Goal: Task Accomplishment & Management: Manage account settings

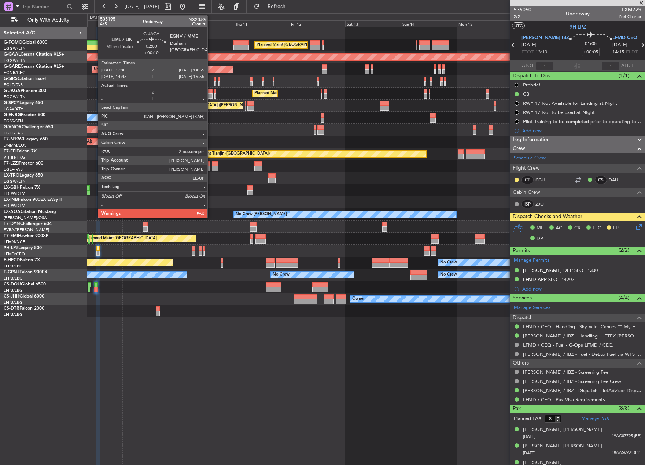
click at [211, 95] on div at bounding box center [209, 95] width 5 height 5
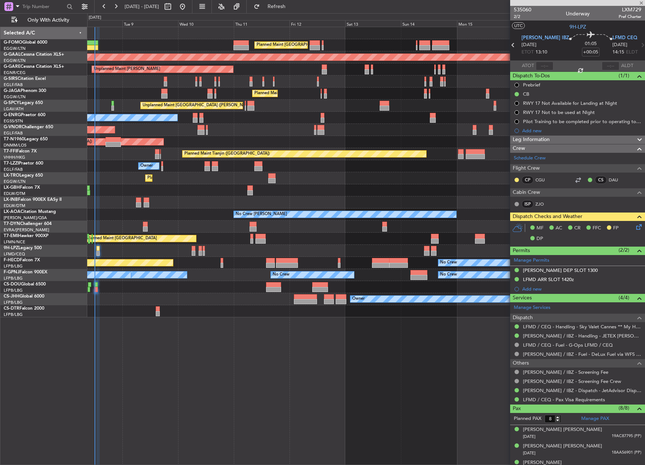
type input "+00:10"
type input "2"
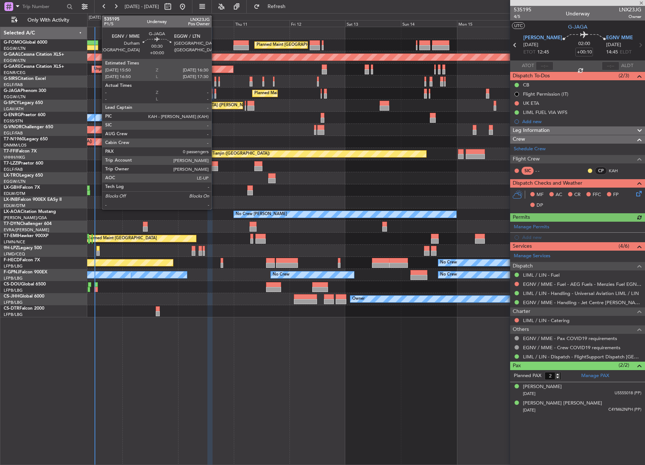
click at [215, 94] on div at bounding box center [215, 95] width 2 height 5
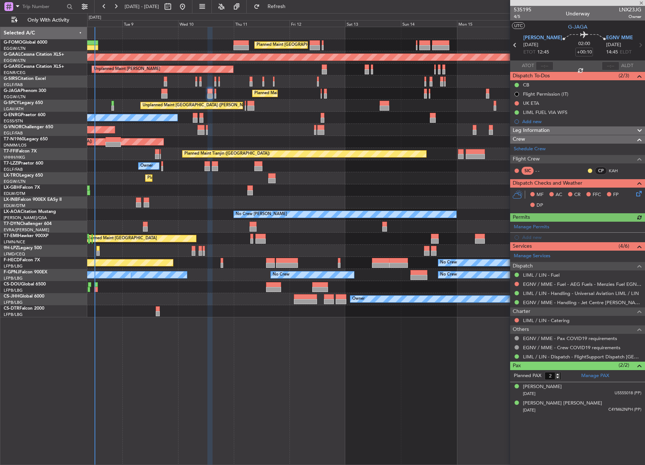
click at [215, 94] on div at bounding box center [215, 95] width 2 height 5
type input "0"
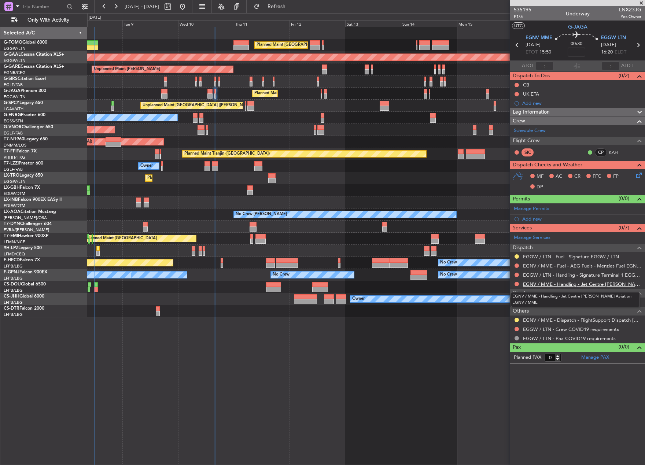
click at [531, 285] on link "EGNV / MME - Handling - Jet Centre [PERSON_NAME] Aviation EGNV / MME" at bounding box center [582, 284] width 118 height 6
click at [544, 275] on link "EGGW / LTN - Handling - Signature Terminal 1 EGGW / LTN" at bounding box center [582, 275] width 118 height 6
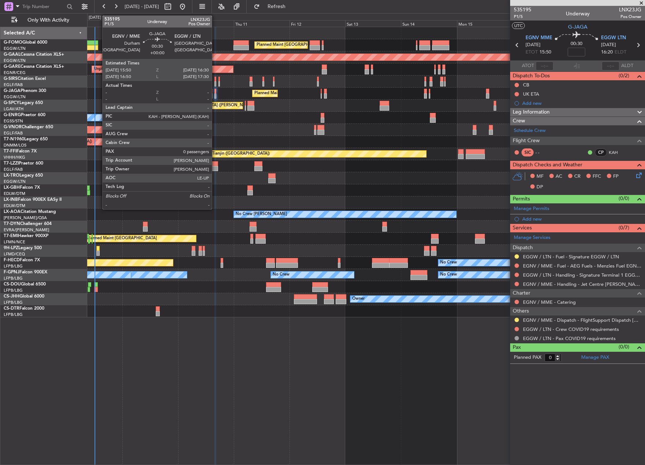
click at [215, 91] on div at bounding box center [215, 91] width 2 height 5
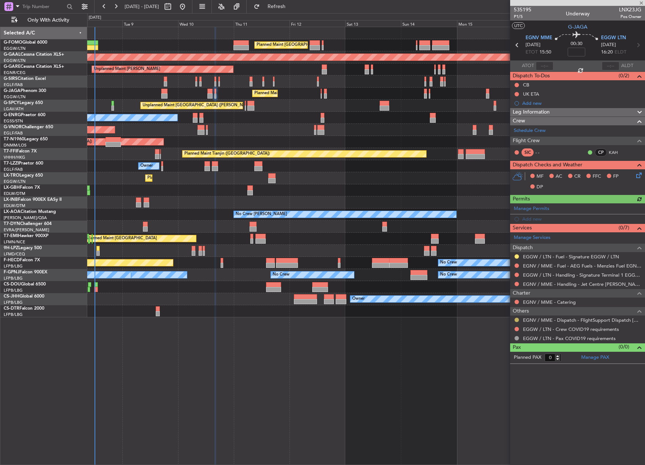
click at [516, 319] on button at bounding box center [516, 320] width 4 height 4
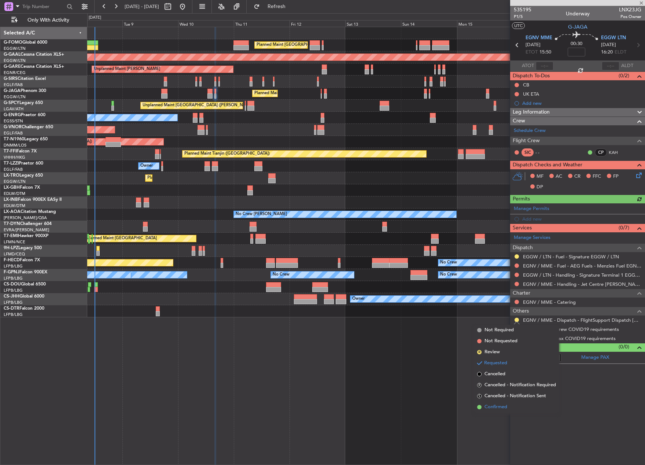
click at [495, 409] on span "Confirmed" at bounding box center [495, 406] width 23 height 7
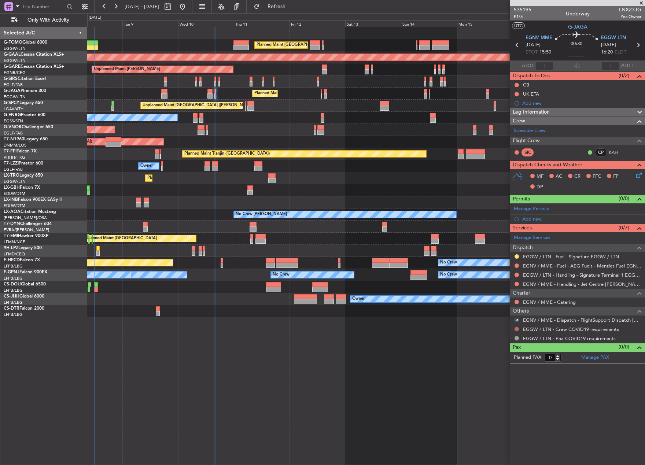
click at [515, 327] on button at bounding box center [516, 329] width 4 height 4
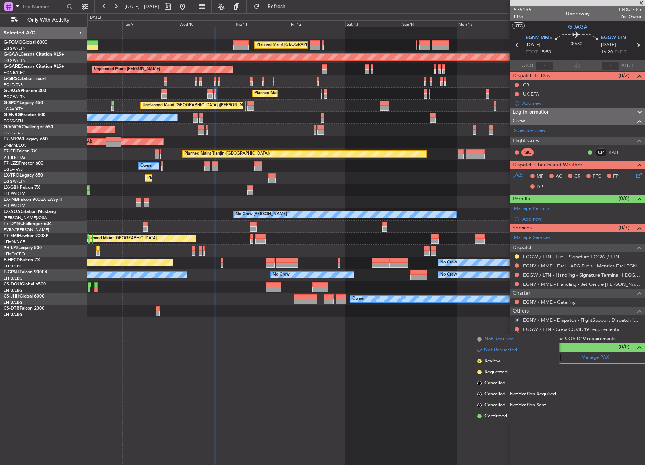
click at [507, 340] on span "Not Required" at bounding box center [498, 338] width 29 height 7
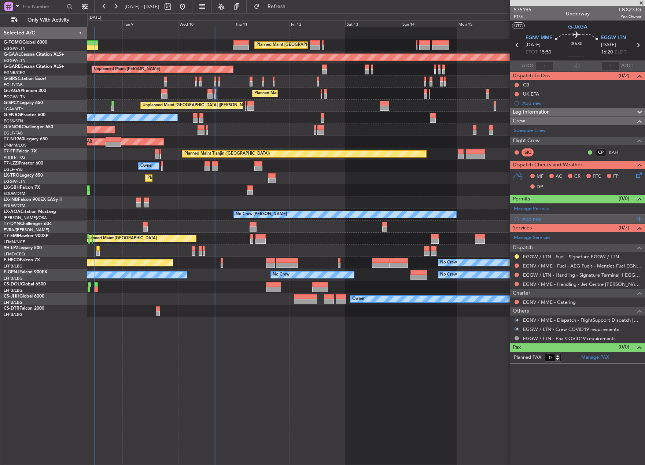
click at [534, 216] on div "Add new" at bounding box center [578, 219] width 112 height 6
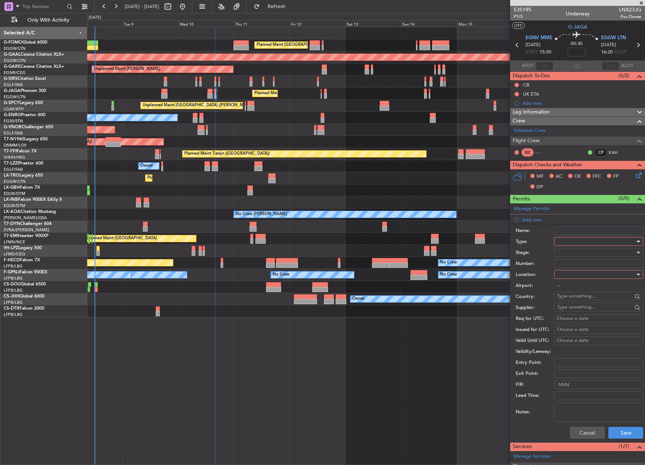
click at [585, 240] on div at bounding box center [596, 241] width 78 height 11
click at [577, 306] on span "Slot" at bounding box center [595, 310] width 77 height 11
click at [581, 251] on div at bounding box center [596, 252] width 78 height 11
click at [589, 301] on span "Requested" at bounding box center [595, 300] width 77 height 11
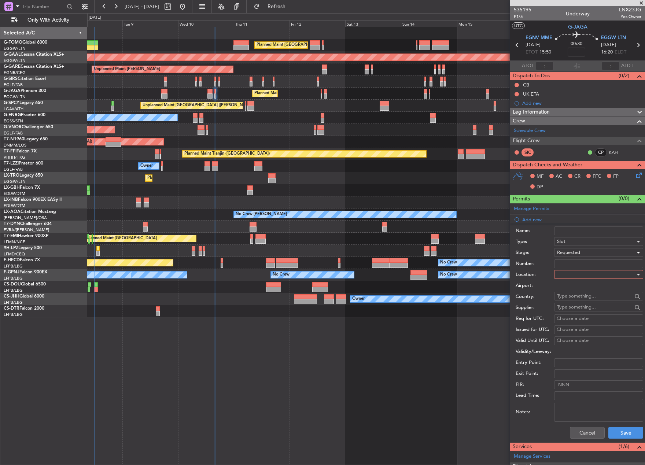
click at [581, 272] on div at bounding box center [596, 274] width 78 height 11
click at [580, 306] on span "Arrival" at bounding box center [595, 311] width 77 height 11
type input "EGGW / LTN"
click at [616, 433] on button "Save" at bounding box center [625, 433] width 35 height 12
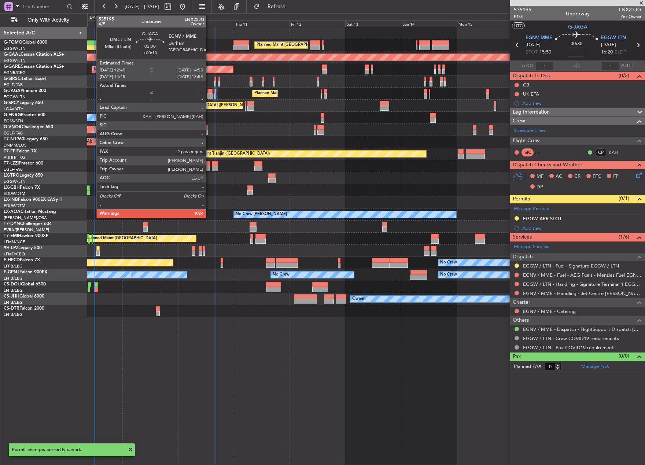
click at [209, 94] on div at bounding box center [209, 95] width 5 height 5
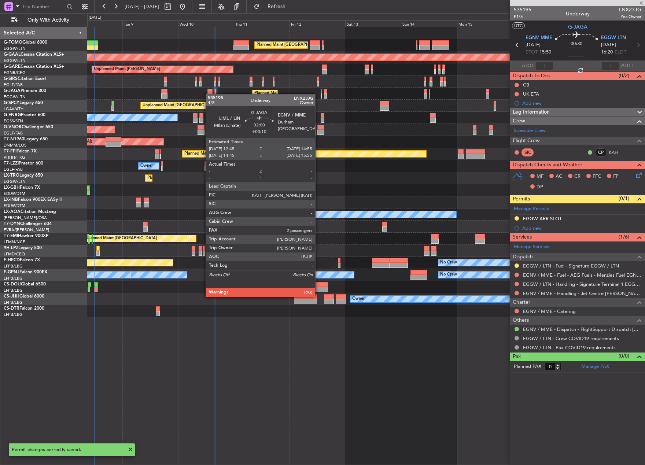
type input "+00:10"
type input "2"
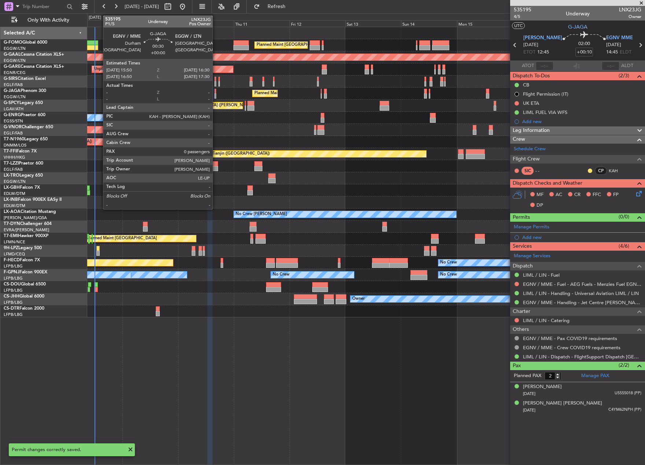
click at [216, 96] on div at bounding box center [215, 95] width 2 height 5
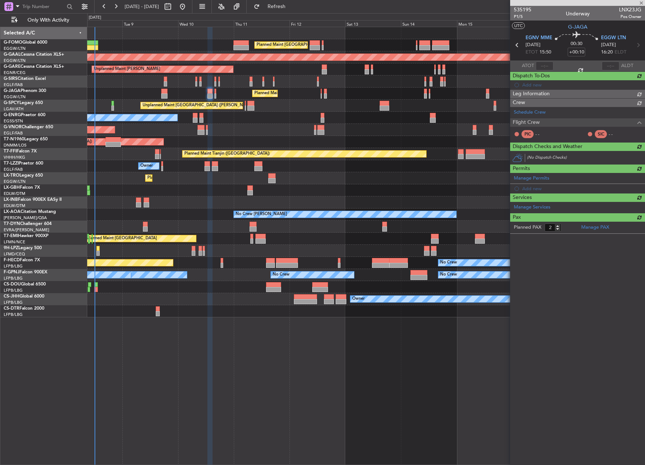
type input "0"
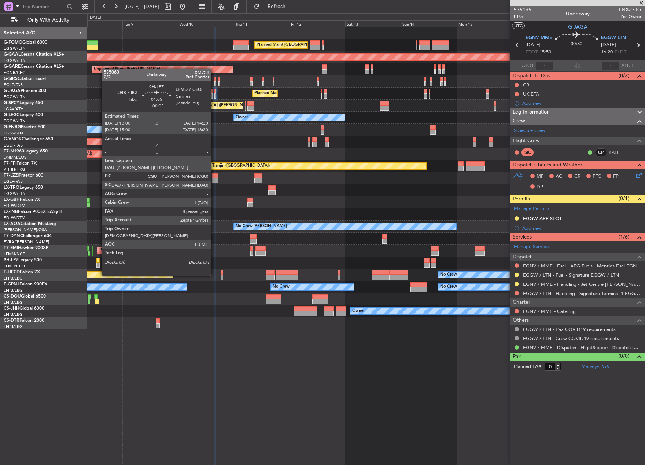
click at [98, 261] on div at bounding box center [97, 260] width 3 height 5
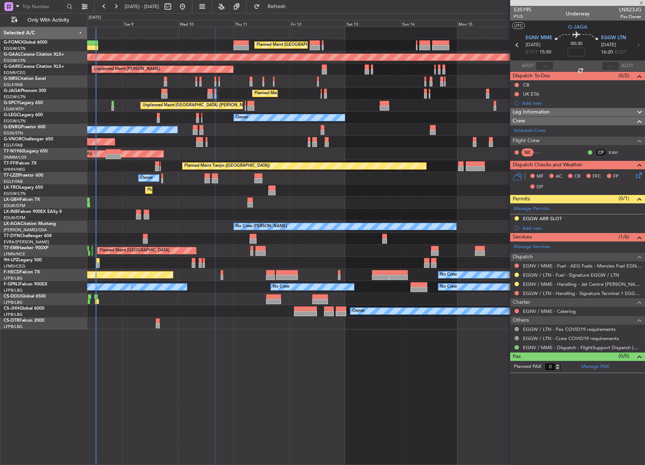
type input "+00:05"
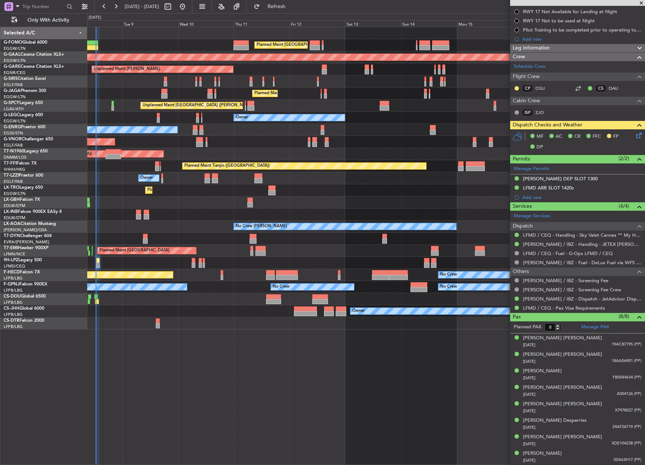
scroll to position [0, 0]
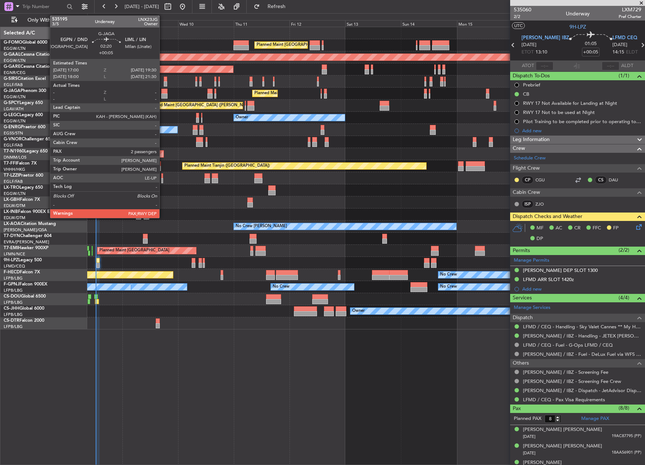
click at [164, 93] on div at bounding box center [164, 91] width 6 height 5
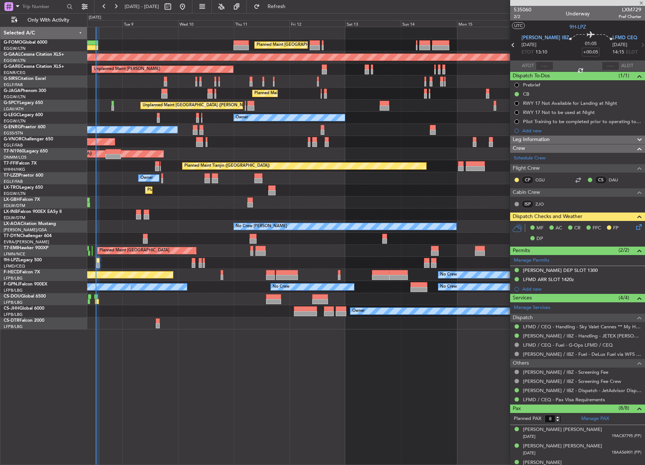
type input "2"
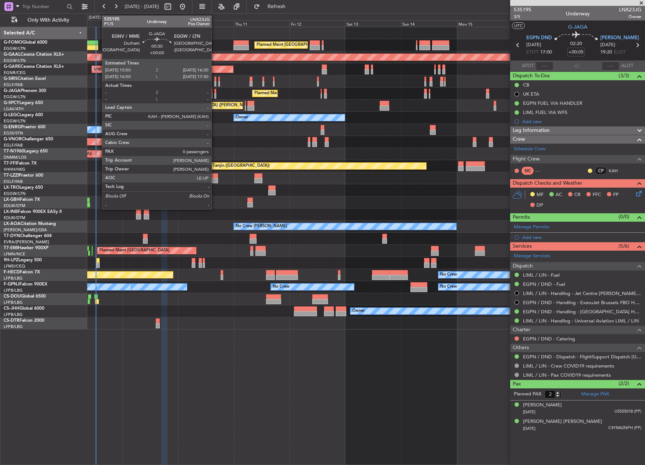
click at [215, 97] on div at bounding box center [215, 95] width 2 height 5
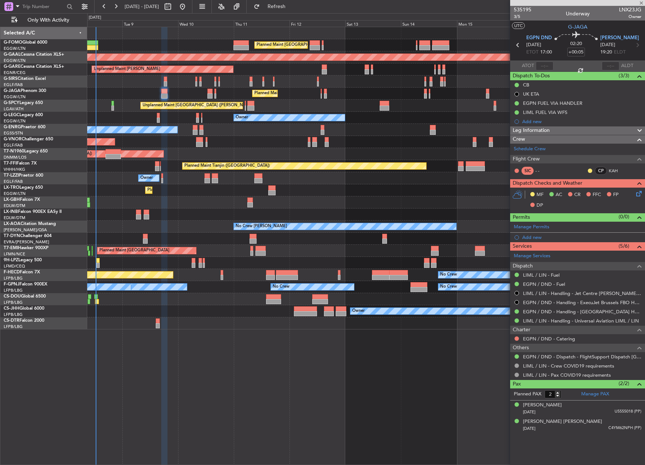
type input "0"
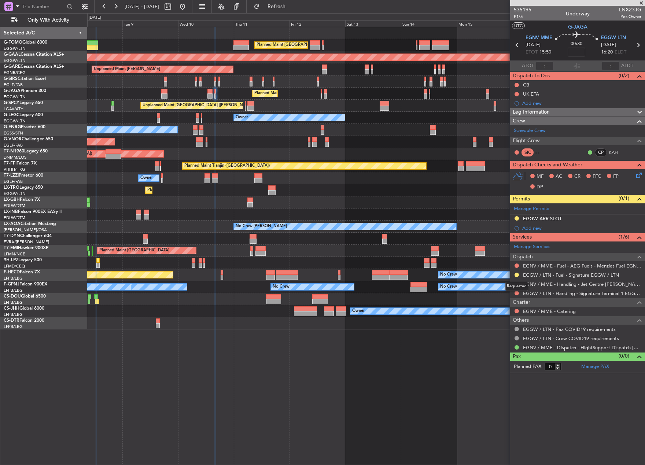
click at [516, 283] on div "Requested" at bounding box center [516, 286] width 23 height 9
click at [517, 282] on button at bounding box center [516, 284] width 4 height 4
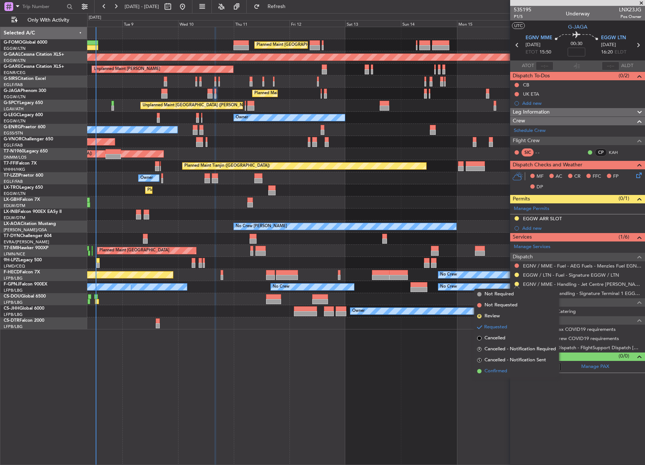
click at [492, 371] on span "Confirmed" at bounding box center [495, 370] width 23 height 7
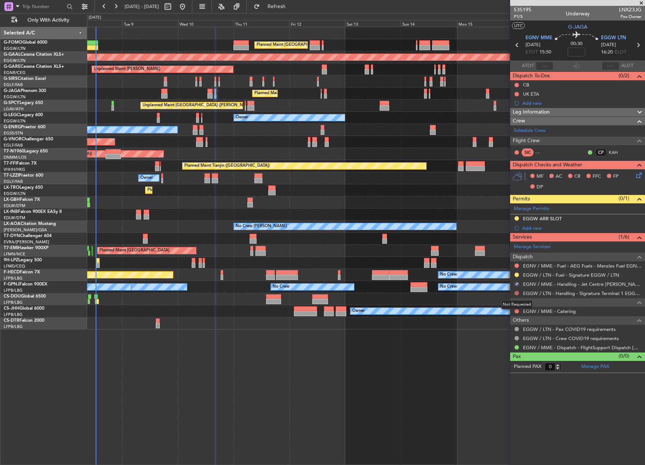
click at [515, 292] on button at bounding box center [516, 293] width 4 height 4
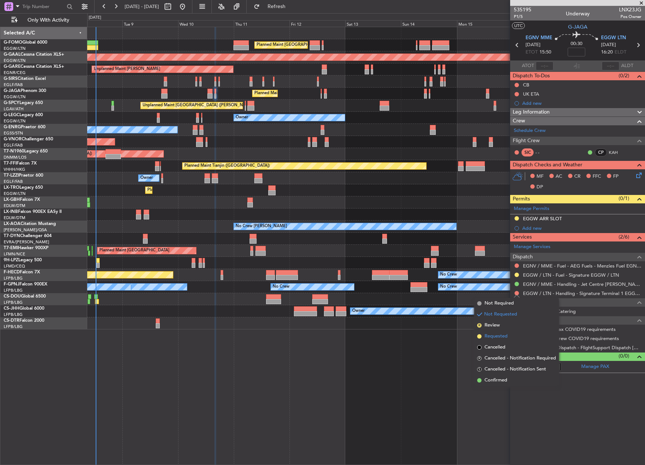
click at [502, 338] on span "Requested" at bounding box center [495, 336] width 23 height 7
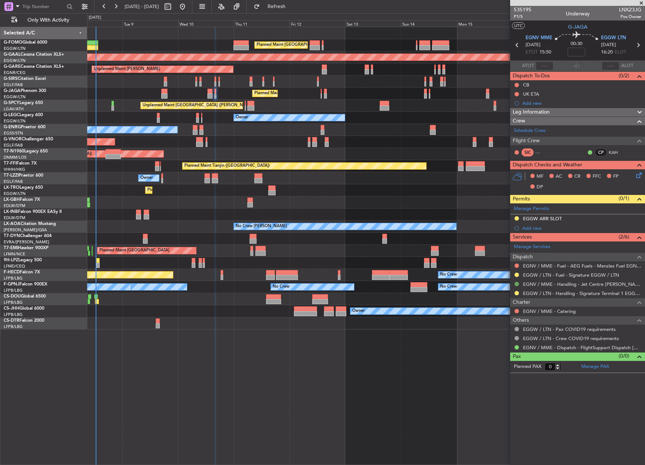
click at [516, 283] on button at bounding box center [516, 284] width 4 height 4
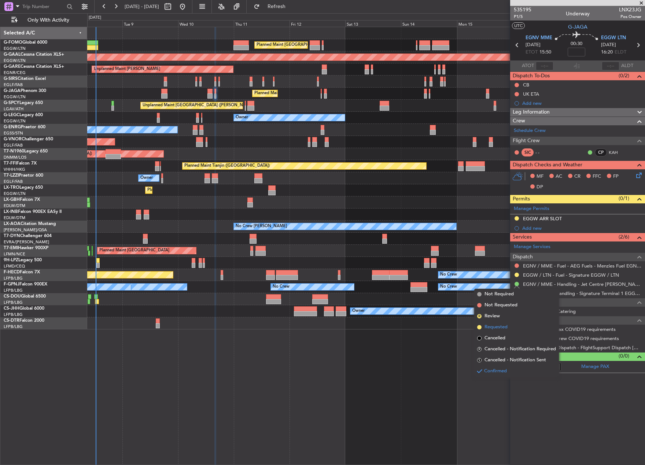
click at [494, 324] on span "Requested" at bounding box center [495, 326] width 23 height 7
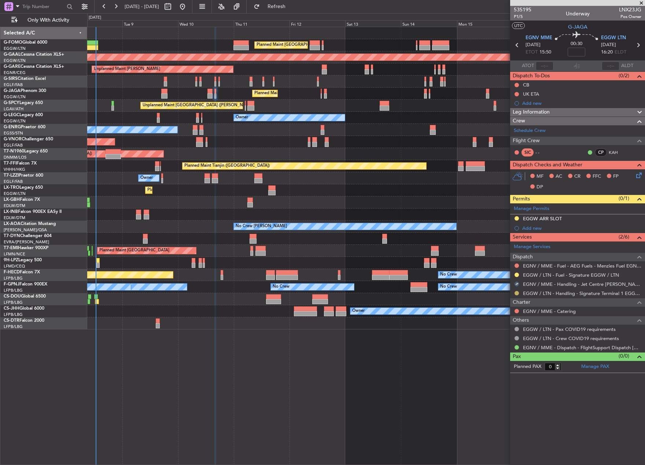
click at [515, 293] on button at bounding box center [516, 293] width 4 height 4
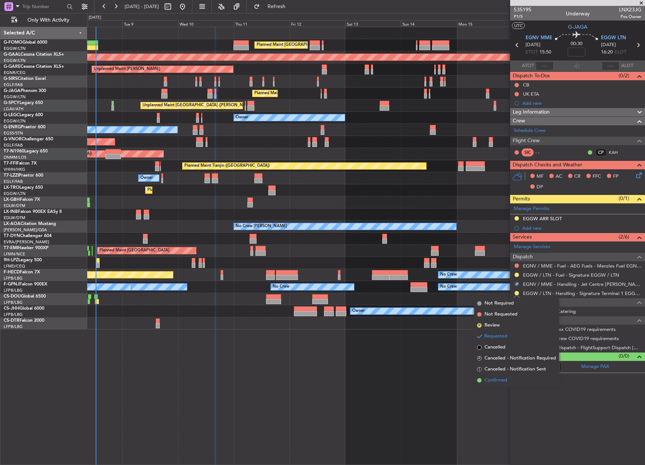
click at [517, 381] on li "Confirmed" at bounding box center [516, 380] width 85 height 11
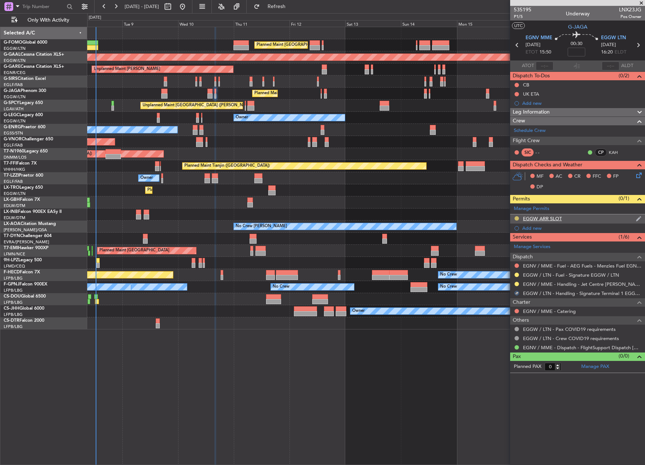
click at [515, 219] on button at bounding box center [516, 218] width 4 height 4
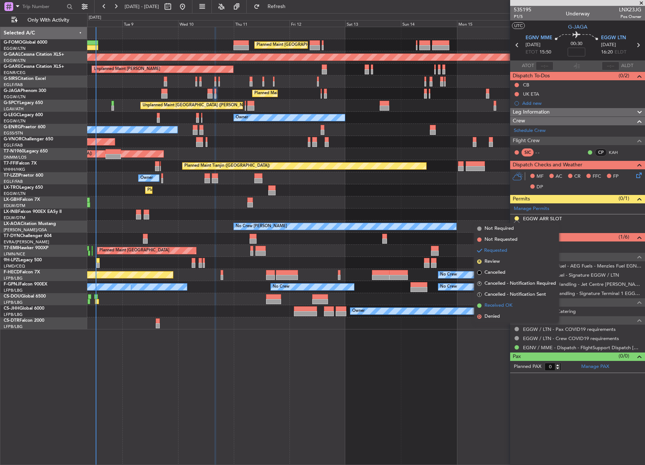
click at [504, 305] on span "Received OK" at bounding box center [498, 305] width 28 height 7
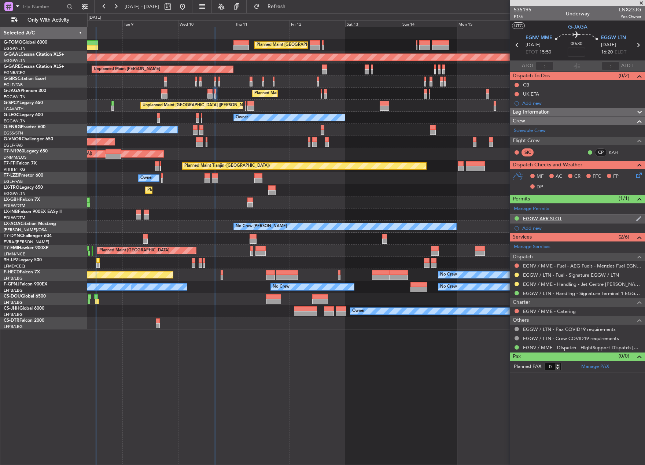
click at [549, 217] on div "EGGW ARR SLOT" at bounding box center [542, 218] width 39 height 6
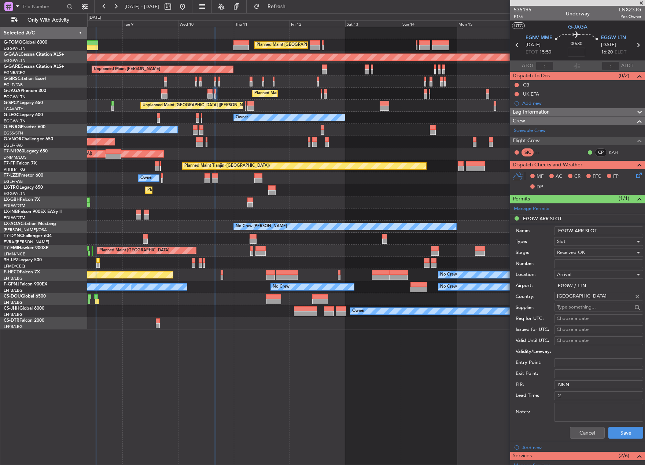
click at [598, 231] on input "EGGW ARR SLOT" at bounding box center [598, 230] width 89 height 9
type input "EGGW ARR SLOT 1630z"
click at [619, 427] on button "Save" at bounding box center [625, 433] width 35 height 12
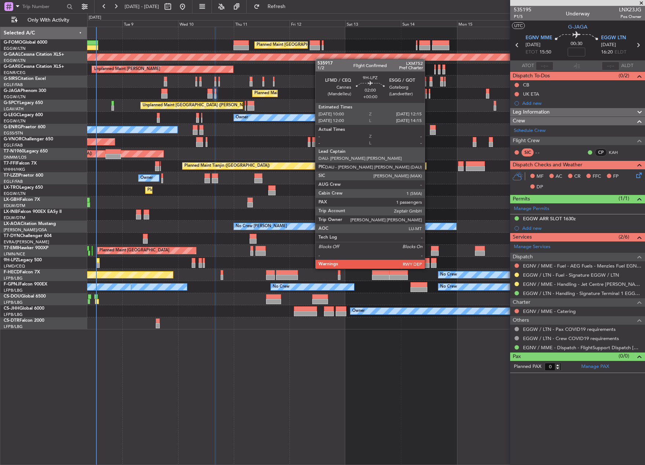
click at [428, 261] on div at bounding box center [426, 260] width 5 height 5
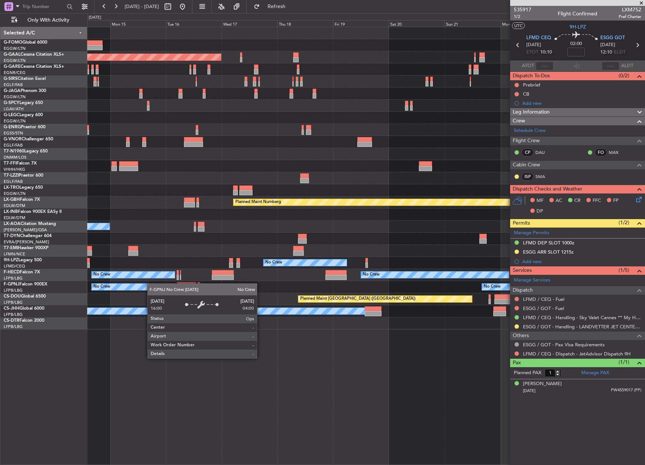
click at [118, 287] on div "Planned Maint [GEOGRAPHIC_DATA] ([GEOGRAPHIC_DATA]) Planned [GEOGRAPHIC_DATA] A…" at bounding box center [365, 178] width 557 height 302
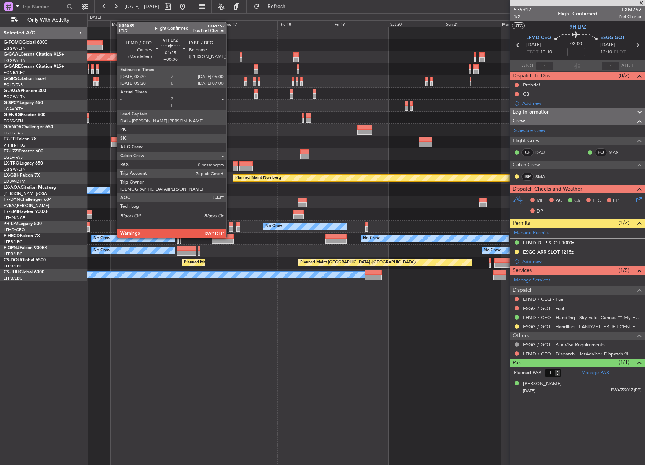
click at [230, 224] on div at bounding box center [231, 224] width 4 height 5
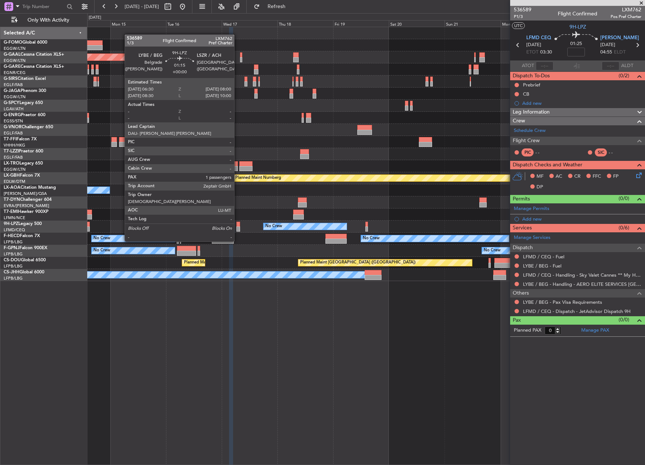
click at [237, 227] on div at bounding box center [238, 228] width 4 height 5
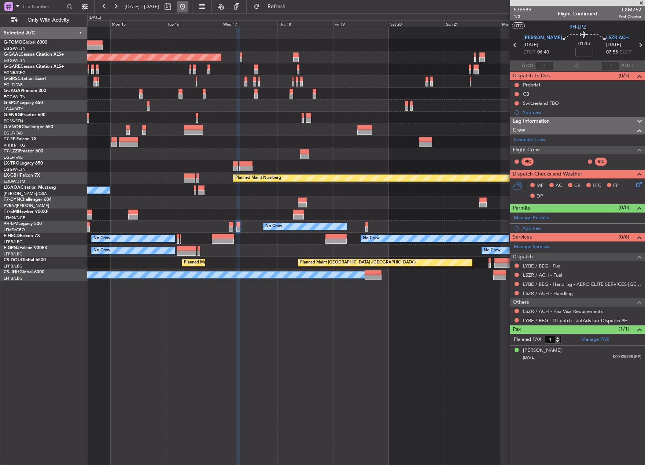
click at [188, 11] on button at bounding box center [183, 7] width 12 height 12
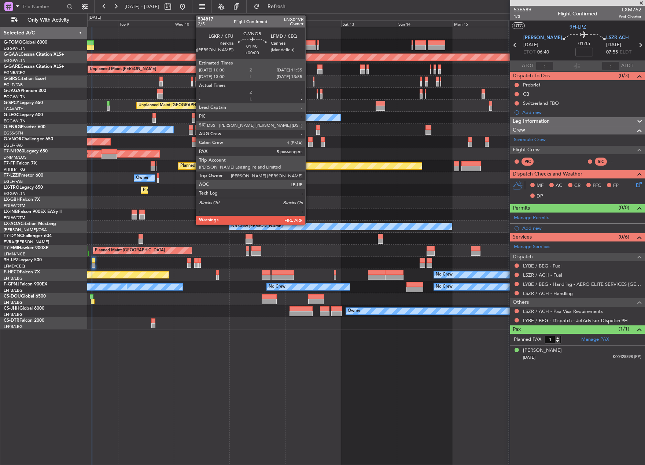
click at [308, 144] on div at bounding box center [310, 144] width 5 height 5
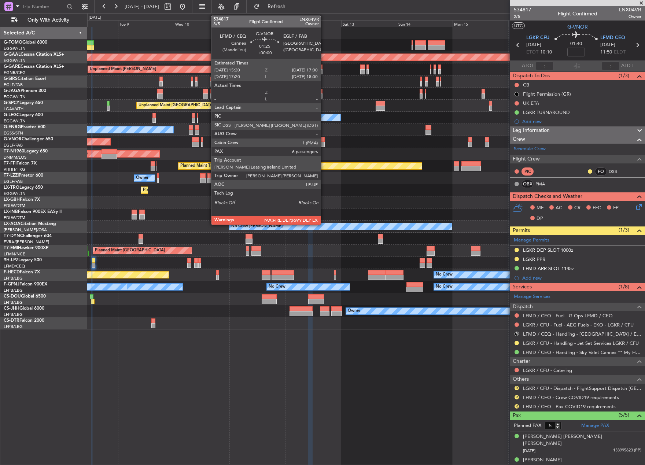
click at [324, 140] on div at bounding box center [322, 139] width 4 height 5
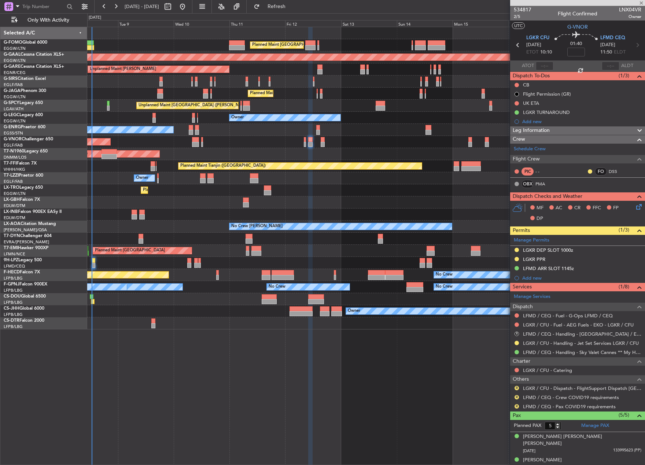
type input "6"
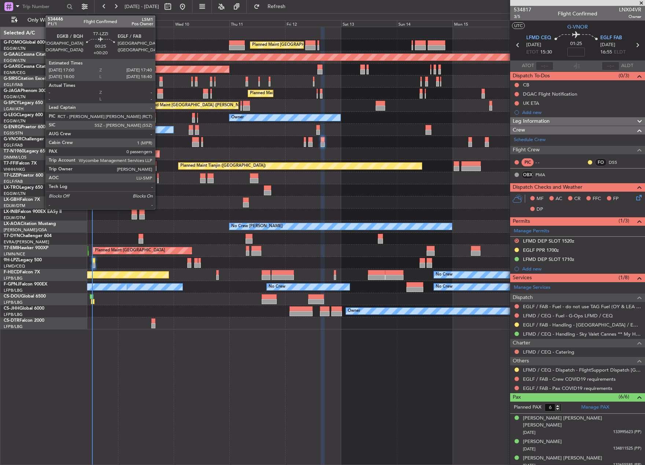
click at [158, 178] on div at bounding box center [158, 180] width 2 height 5
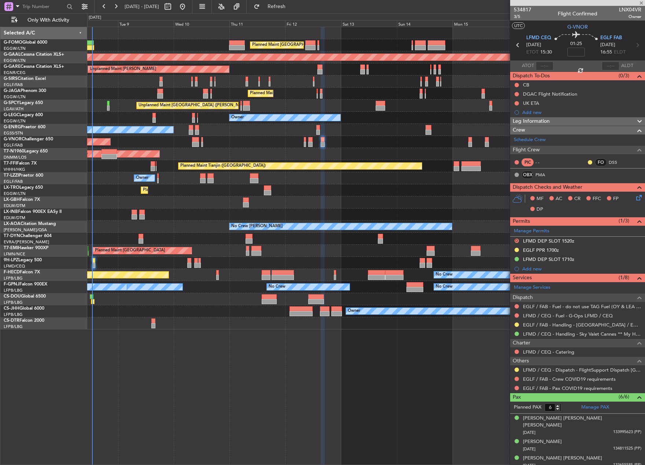
type input "+00:20"
type input "0"
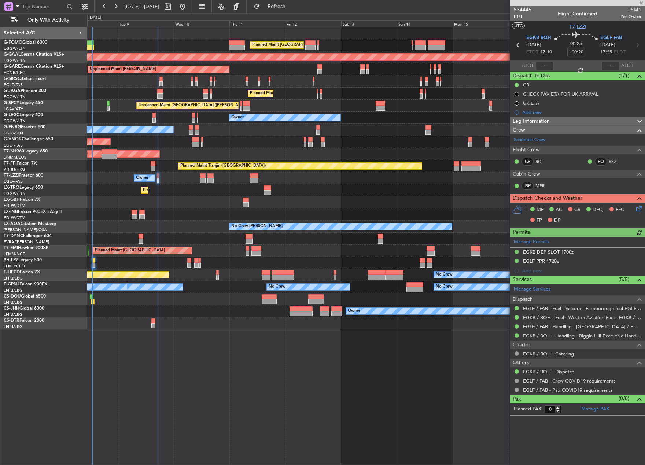
click at [576, 27] on span "T7-LZZI" at bounding box center [577, 27] width 17 height 8
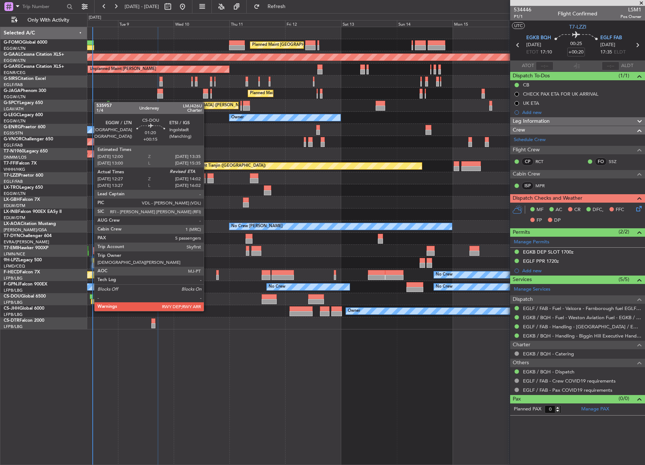
click at [91, 304] on div at bounding box center [93, 301] width 4 height 5
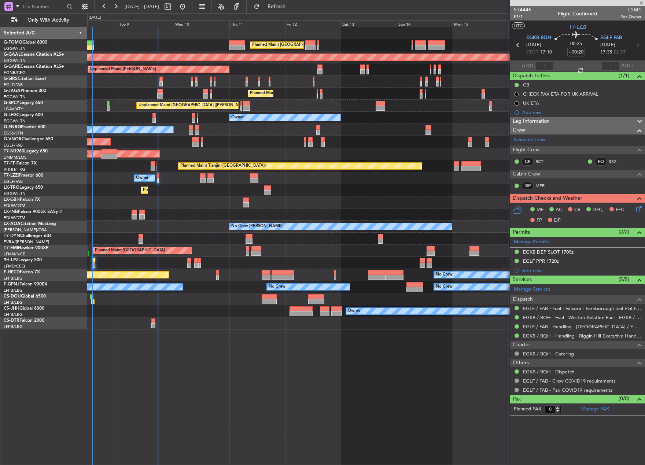
type input "+00:15"
type input "12:37"
type input "5"
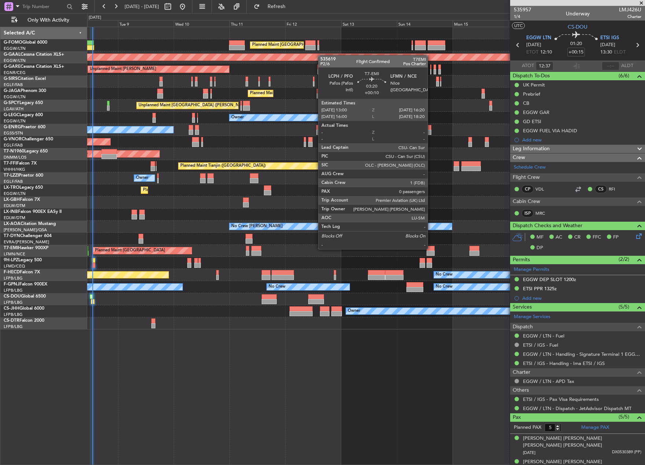
click at [431, 248] on div at bounding box center [430, 248] width 8 height 5
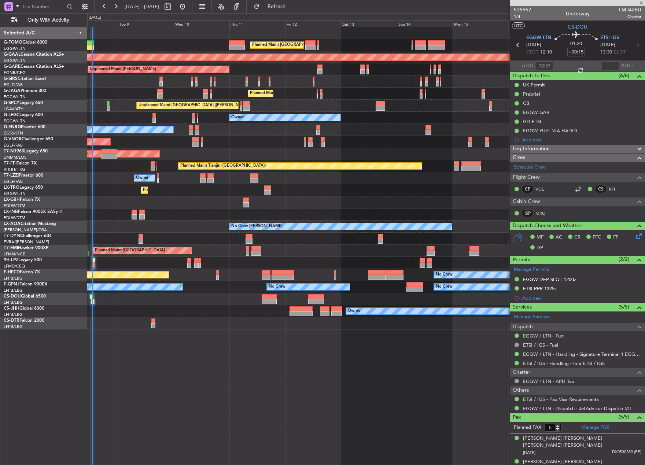
type input "+00:10"
type input "0"
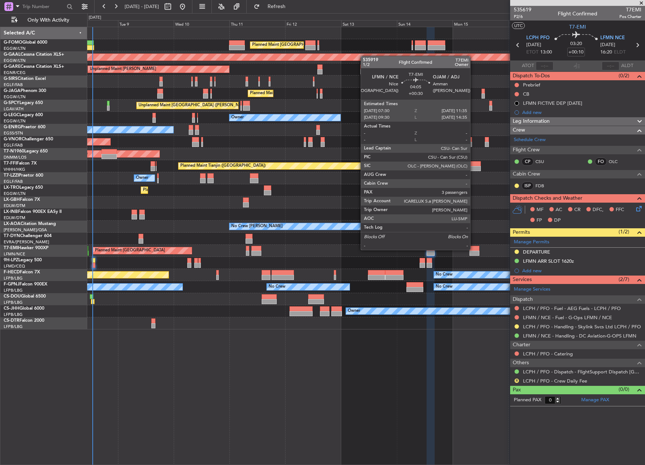
click at [473, 249] on div at bounding box center [474, 248] width 10 height 5
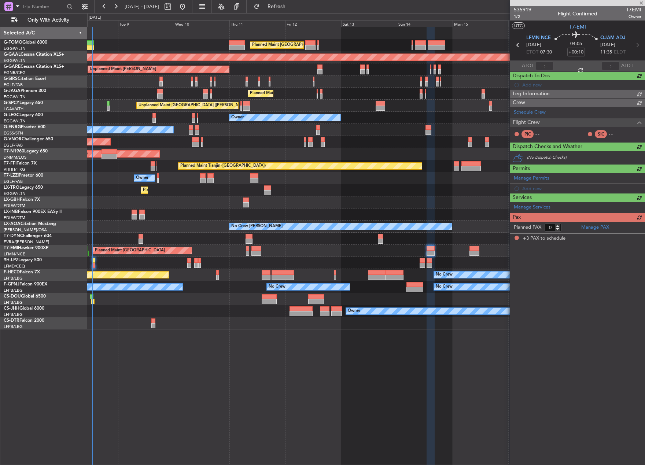
type input "+00:30"
type input "3"
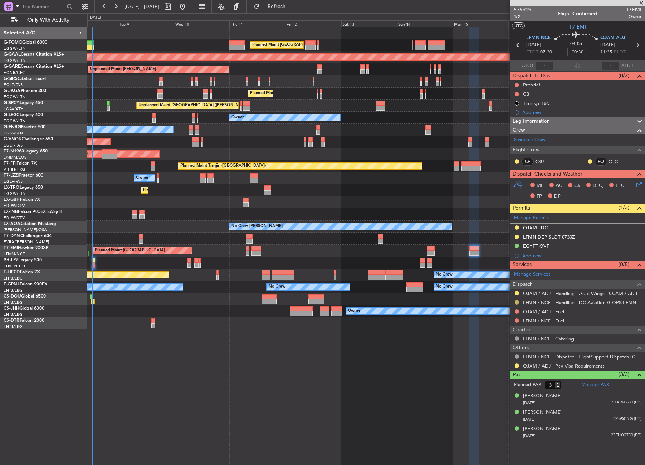
click at [517, 303] on button at bounding box center [516, 302] width 4 height 4
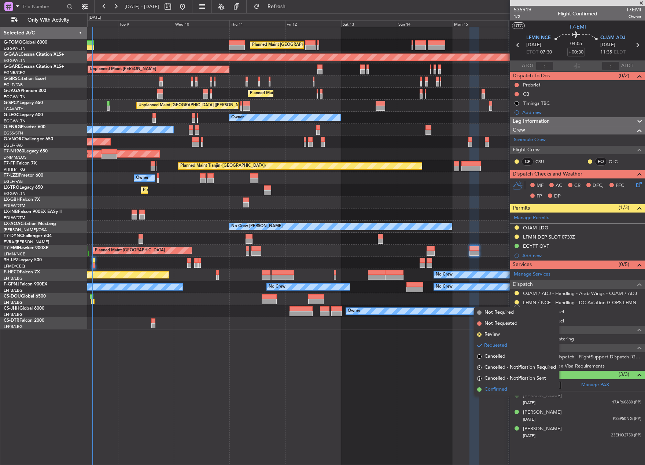
click at [498, 390] on span "Confirmed" at bounding box center [495, 389] width 23 height 7
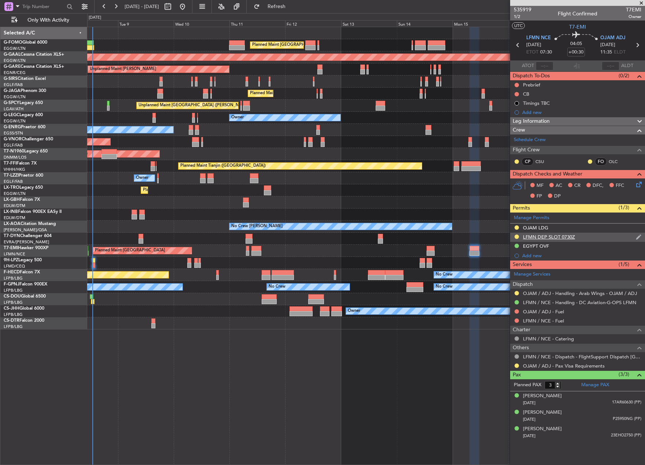
click at [538, 237] on div "LFMN DEP SLOT 0730Z" at bounding box center [549, 237] width 52 height 6
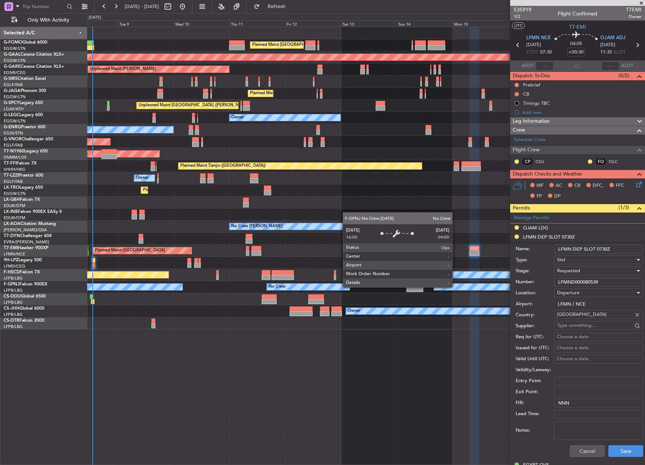
drag, startPoint x: 605, startPoint y: 285, endPoint x: 455, endPoint y: 287, distance: 149.8
click at [455, 287] on fb-app "[DATE] - [DATE] Refresh Quick Links Only With Activity Planned Maint [GEOGRAPHI…" at bounding box center [322, 234] width 645 height 459
paste input "text"
type input "LFMND000080539"
click at [579, 271] on span "Requested" at bounding box center [568, 270] width 23 height 7
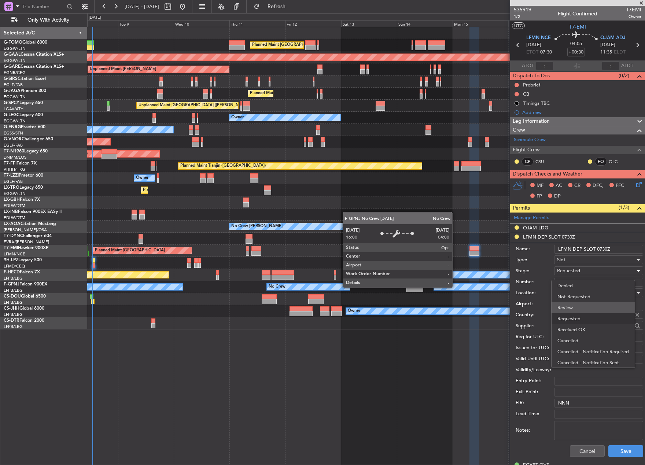
scroll to position [3, 0]
click at [584, 324] on span "Received OK" at bounding box center [595, 326] width 77 height 11
click at [615, 449] on button "Save" at bounding box center [625, 451] width 35 height 12
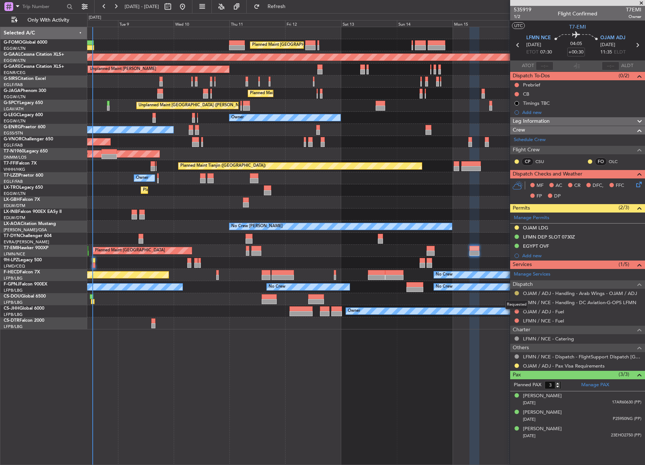
click at [515, 292] on button at bounding box center [516, 293] width 4 height 4
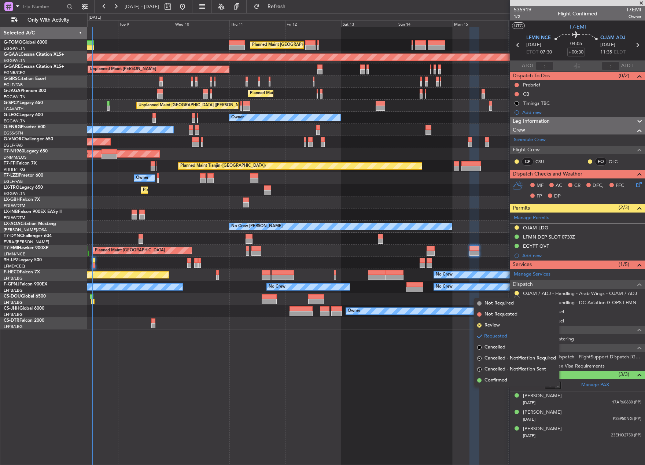
click at [497, 380] on span "Confirmed" at bounding box center [495, 379] width 23 height 7
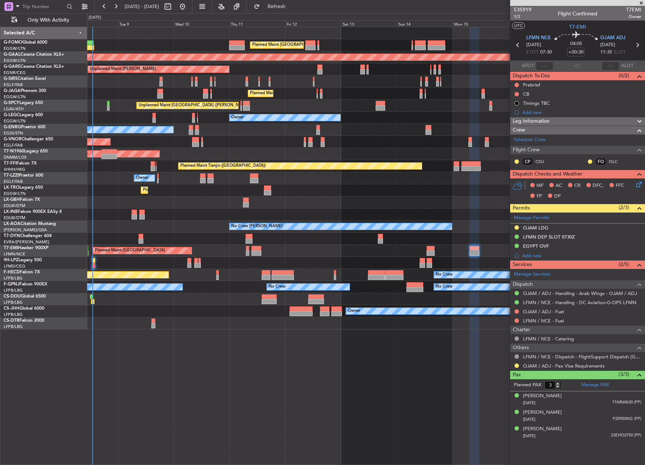
click at [639, 45] on icon at bounding box center [637, 45] width 10 height 10
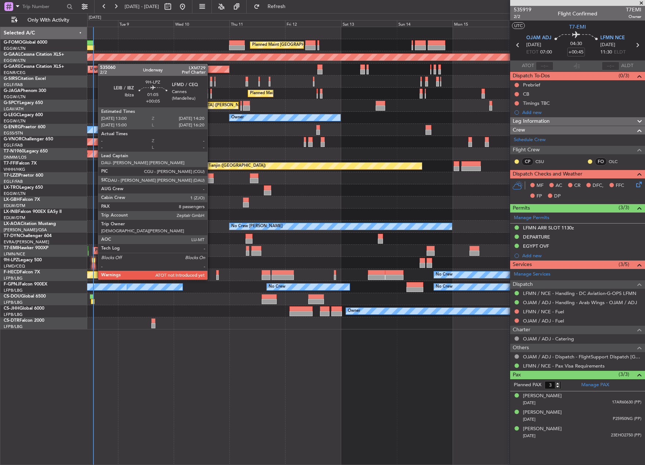
click at [94, 266] on div at bounding box center [93, 265] width 3 height 5
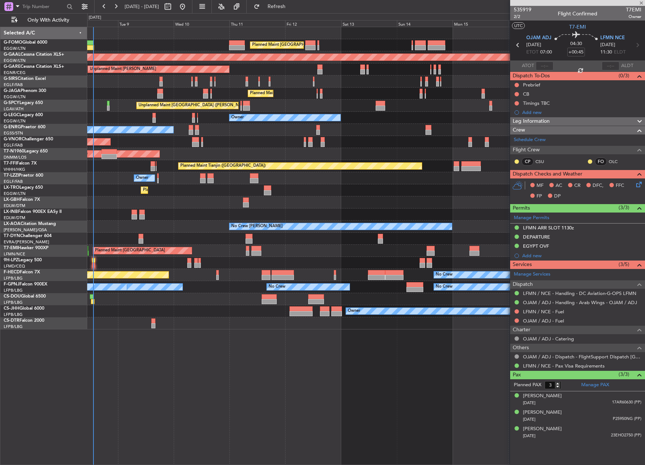
type input "+00:05"
type input "8"
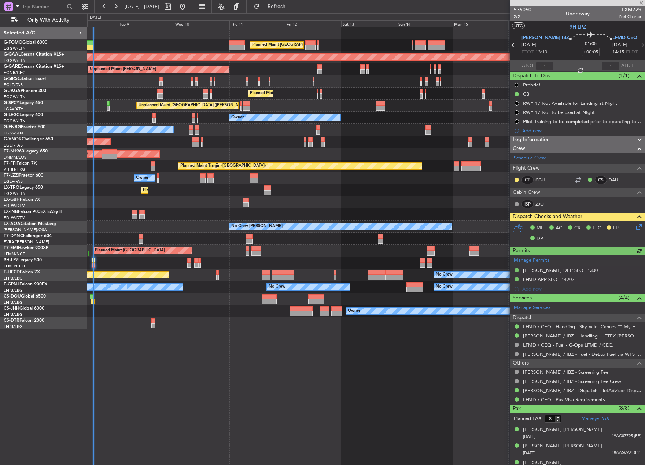
click at [545, 65] on div at bounding box center [544, 66] width 18 height 9
click at [542, 65] on div at bounding box center [544, 66] width 18 height 9
click at [542, 64] on input "text" at bounding box center [544, 66] width 18 height 9
click at [456, 109] on div "Unplanned Maint [GEOGRAPHIC_DATA] ([PERSON_NAME] Intl)" at bounding box center [365, 106] width 557 height 12
type input "13:17"
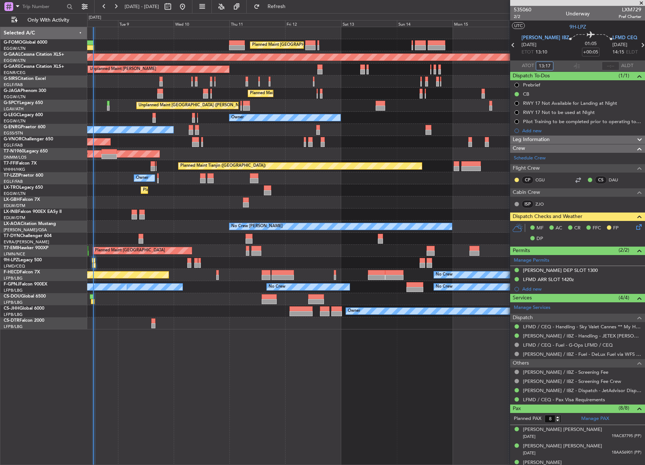
click at [116, 198] on div "Planned Maint Nurnberg Planned Maint Dubai (Dubai Intl)" at bounding box center [365, 202] width 557 height 12
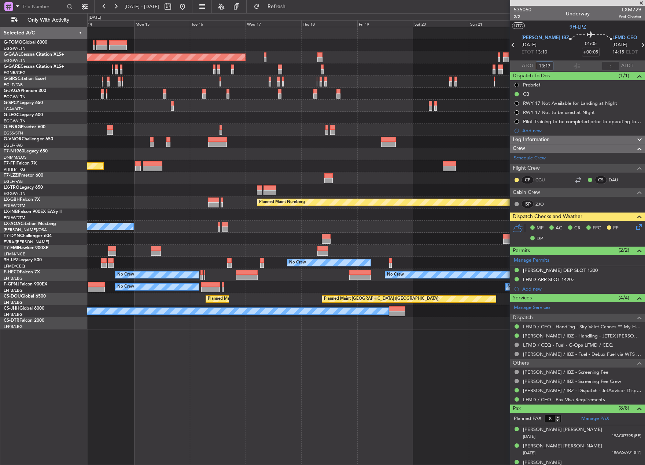
click at [36, 268] on div "Planned Maint London (Luton) Planned Maint Dusseldorf Planned Maint London (Lut…" at bounding box center [322, 239] width 645 height 452
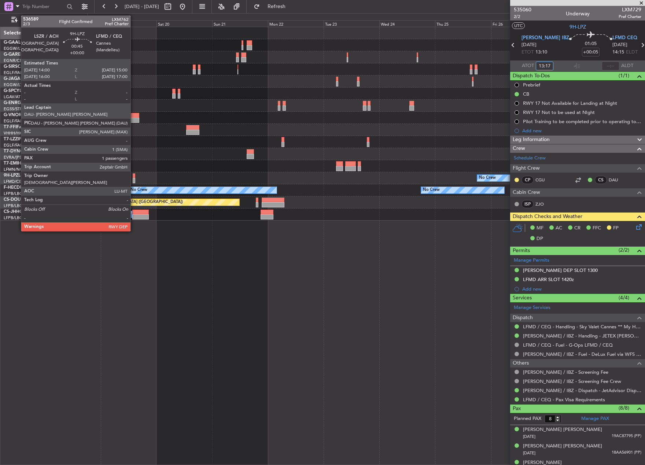
click at [134, 178] on div at bounding box center [134, 180] width 3 height 5
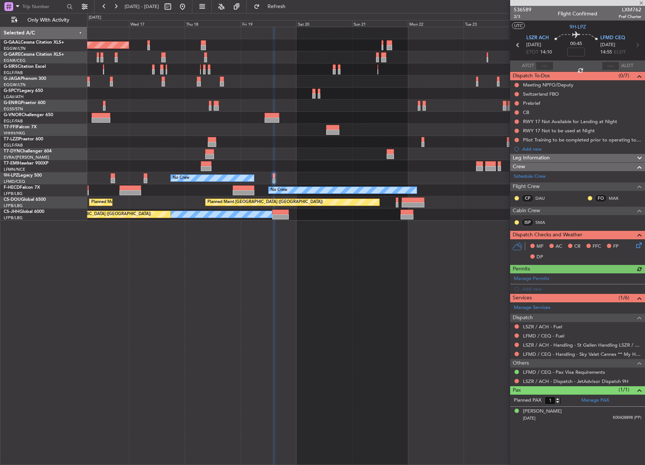
click at [369, 145] on div "Planned Maint Dusseldorf Planned Maint Tianjin (Binhai) No Crew No Crew No Crew…" at bounding box center [365, 123] width 557 height 193
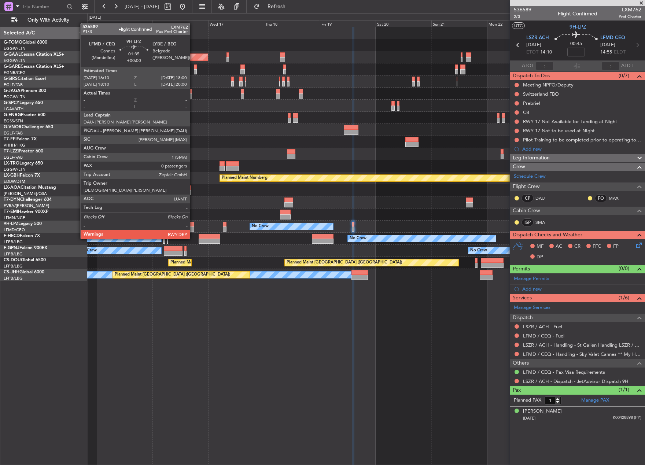
click at [193, 225] on div at bounding box center [192, 224] width 4 height 5
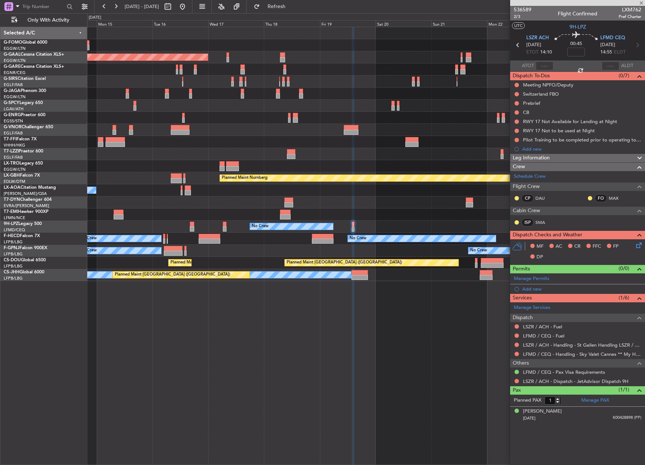
type input "0"
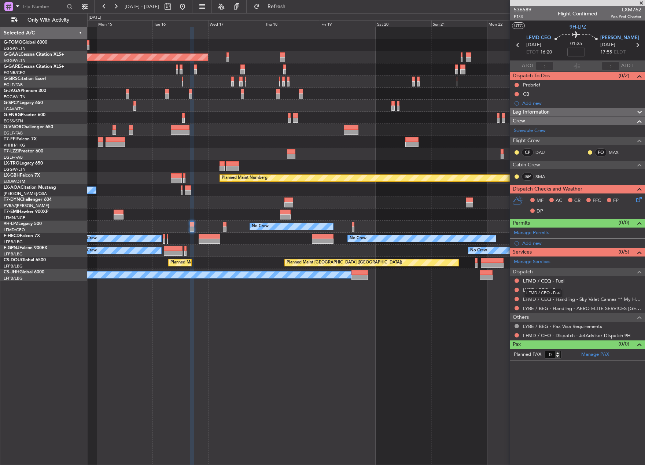
click at [549, 279] on link "LFMD / CEQ - Fuel" at bounding box center [543, 281] width 41 height 6
click at [535, 290] on link "LYBE / BEG - Fuel" at bounding box center [542, 290] width 38 height 6
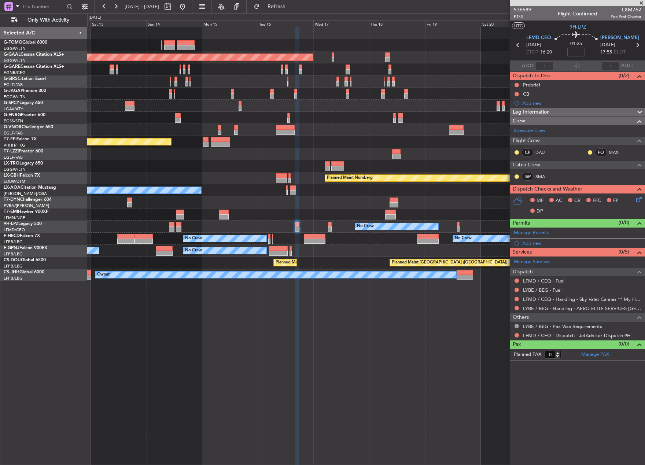
click at [273, 235] on div "Planned Maint London (Luton) Planned Maint Dusseldorf Unplanned Maint Chester P…" at bounding box center [365, 154] width 557 height 254
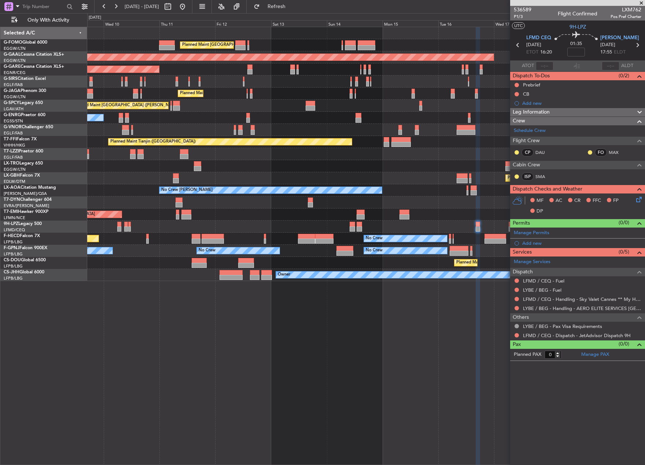
click at [334, 230] on div "Planned Maint London (Luton) Planned Maint Dusseldorf Unplanned Maint Chester P…" at bounding box center [365, 154] width 557 height 254
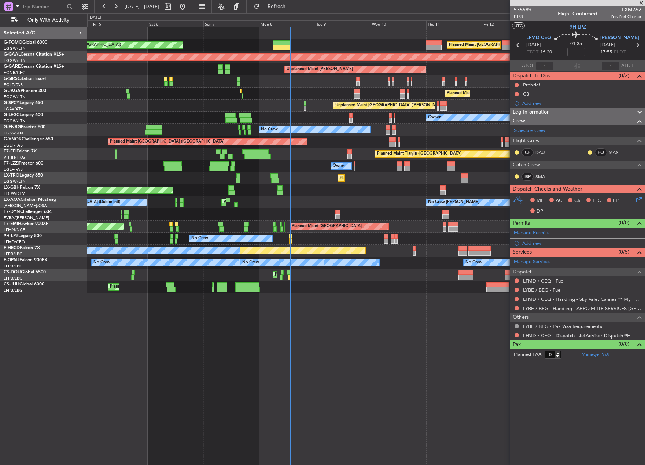
click at [417, 226] on div "Planned Maint Zurich Planned Maint Zurich" at bounding box center [365, 226] width 557 height 12
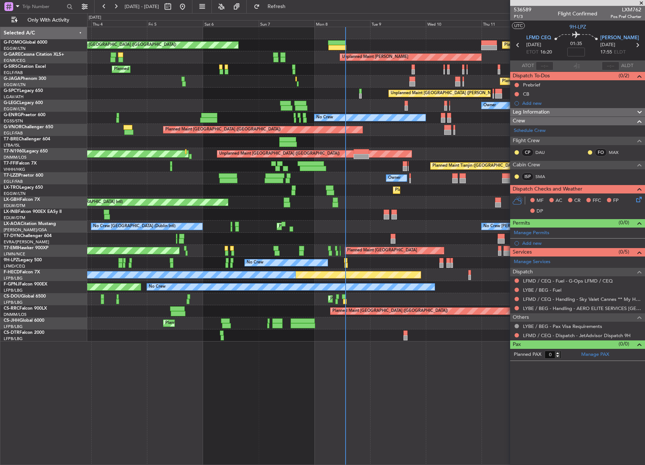
click at [238, 246] on div "Planned Maint London (Luton) Planned Maint London (Luton) Unplanned Maint Chest…" at bounding box center [365, 184] width 557 height 314
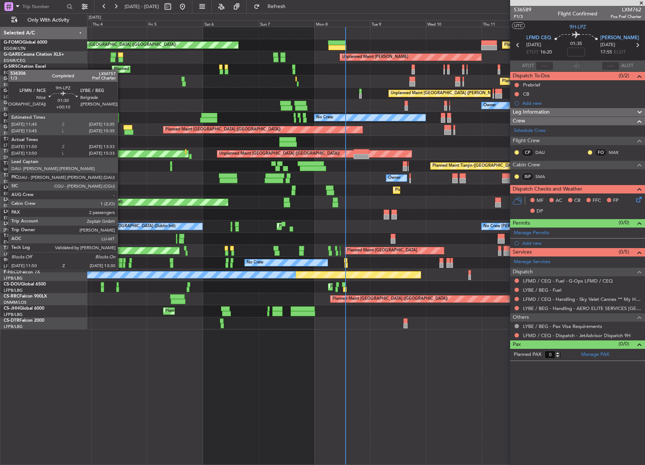
click at [121, 263] on div at bounding box center [120, 265] width 4 height 5
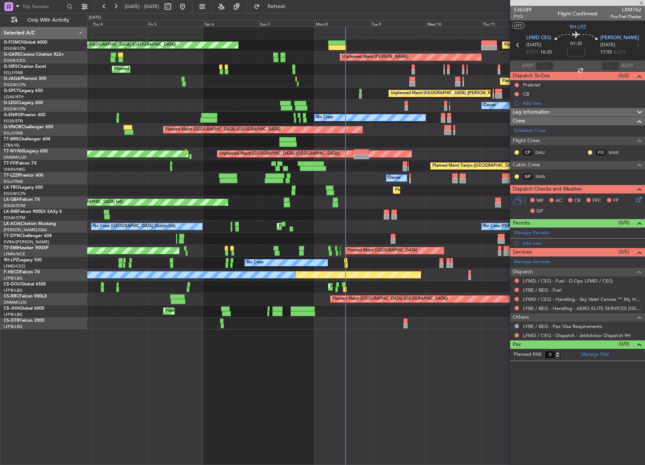
type input "+00:10"
type input "12:05"
type input "13:28"
type input "2"
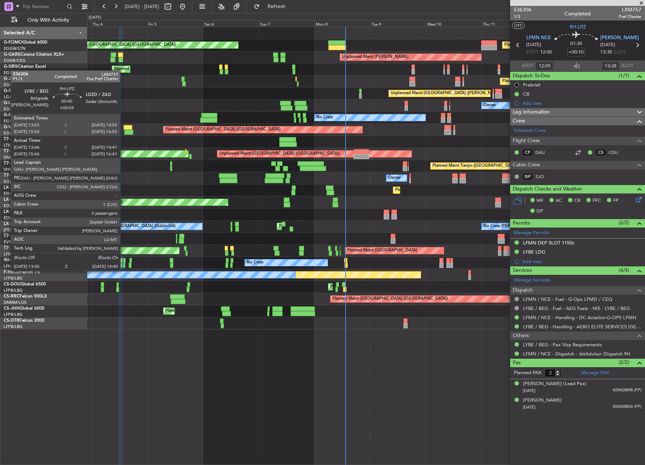
click at [123, 263] on div at bounding box center [124, 265] width 2 height 5
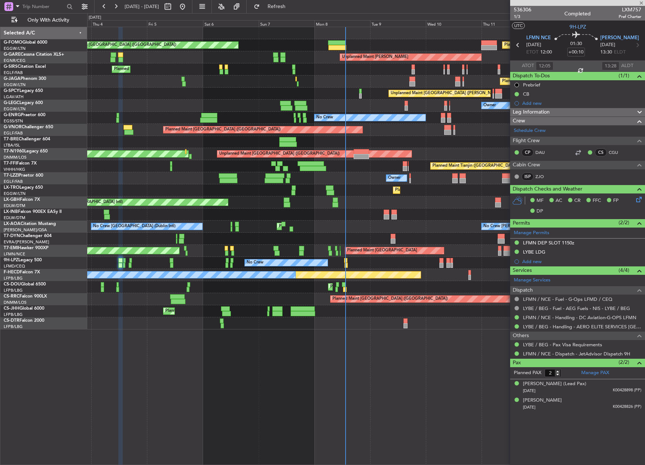
type input "+00:05"
type input "13:56"
type input "14:36"
type input "0"
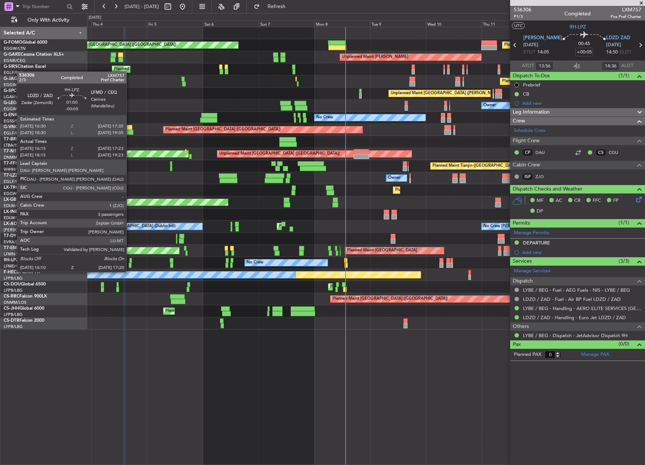
click at [130, 264] on div at bounding box center [130, 265] width 3 height 5
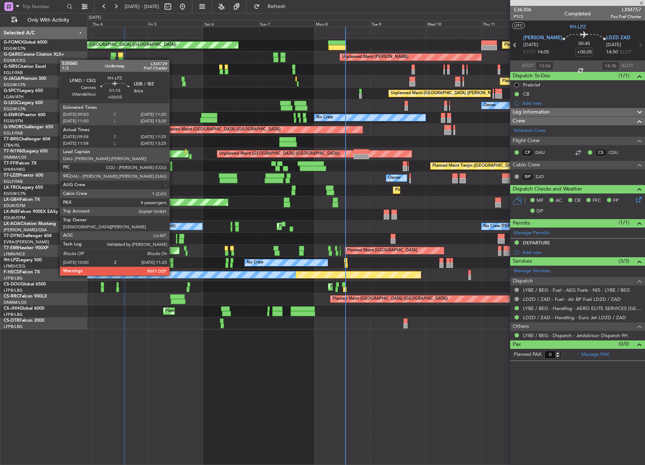
type input "-00:05"
type input "16:15"
type input "17:18"
type input "3"
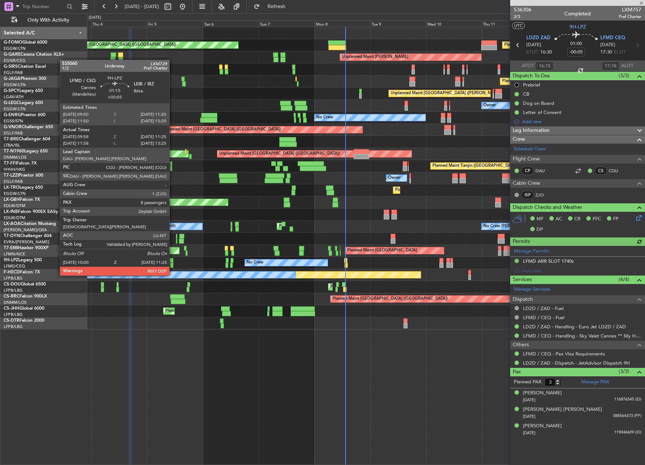
click at [172, 261] on div at bounding box center [172, 260] width 4 height 5
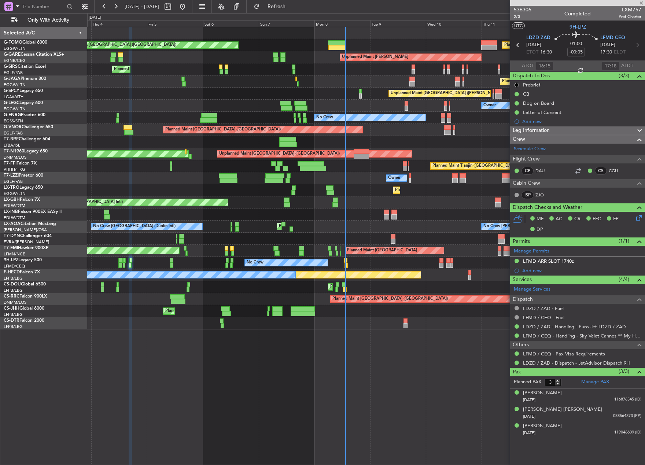
type input "+00:05"
type input "10:08"
type input "11:20"
type input "8"
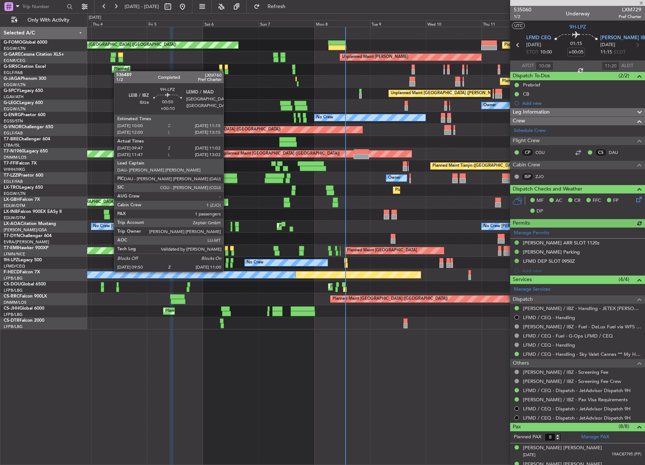
click at [227, 264] on div at bounding box center [226, 265] width 3 height 5
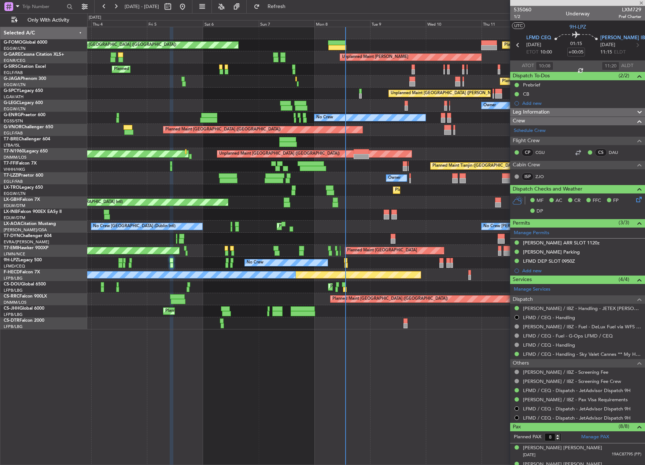
type input "+00:10"
type input "09:57"
type input "10:47"
type input "1"
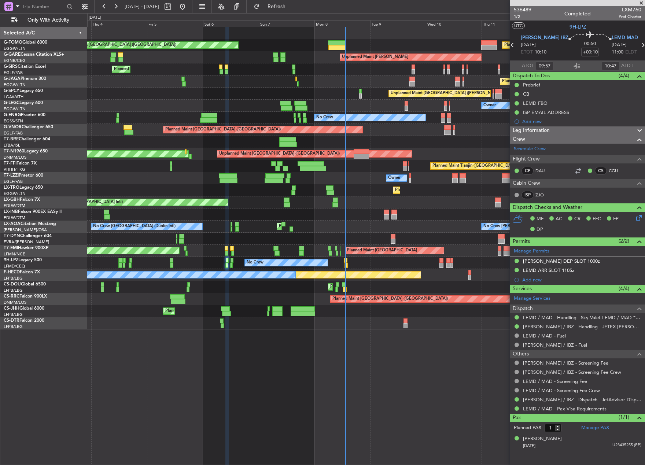
click at [405, 209] on div "Planned Maint London (Luton) Planned Maint London (Luton) Unplanned Maint Chest…" at bounding box center [365, 178] width 557 height 302
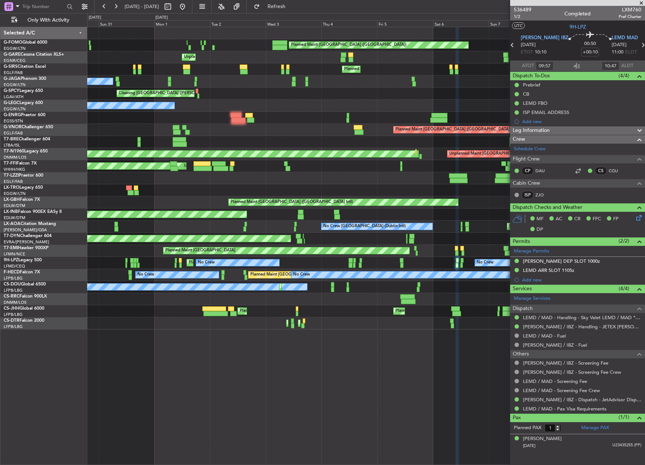
click at [423, 231] on div "Planned Maint Paris (Le Bourget) No Crew Dublin (Dublin Intl) No Crew Chester" at bounding box center [365, 226] width 557 height 12
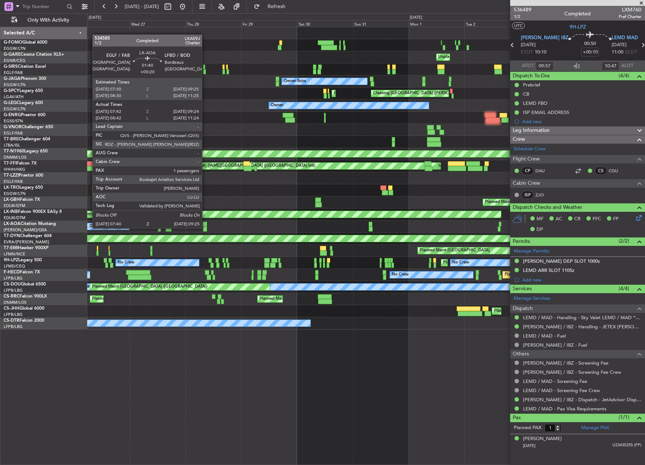
click at [393, 232] on div "No Crew Dublin (Dublin Intl) No Crew Barcelona (El Prat) Planned Maint Paris (L…" at bounding box center [365, 226] width 557 height 12
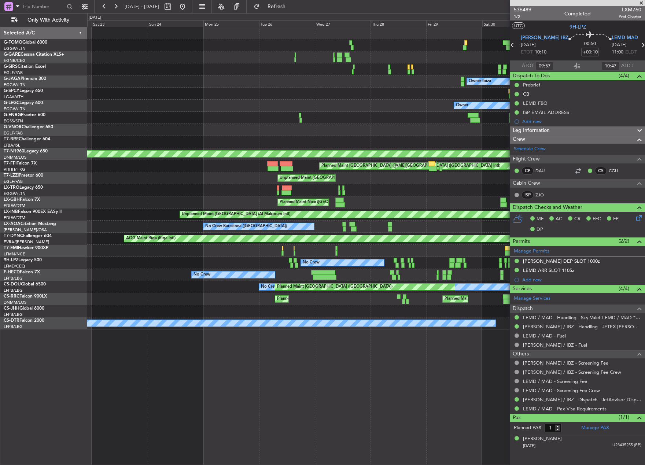
click at [413, 259] on div "Planned Maint London (Luton) Unplanned Maint Chester Planned Maint London (Farn…" at bounding box center [365, 178] width 557 height 302
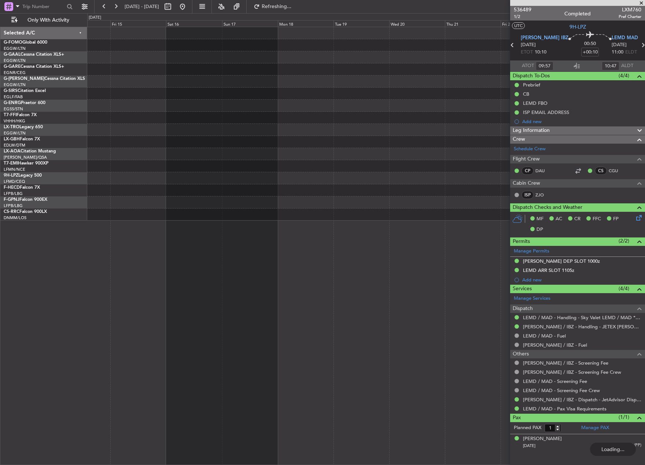
click at [307, 296] on div "Planned Maint Dusseldorf Owner Planned Maint Hong Kong (Hong Kong Intl) Planned…" at bounding box center [365, 246] width 557 height 438
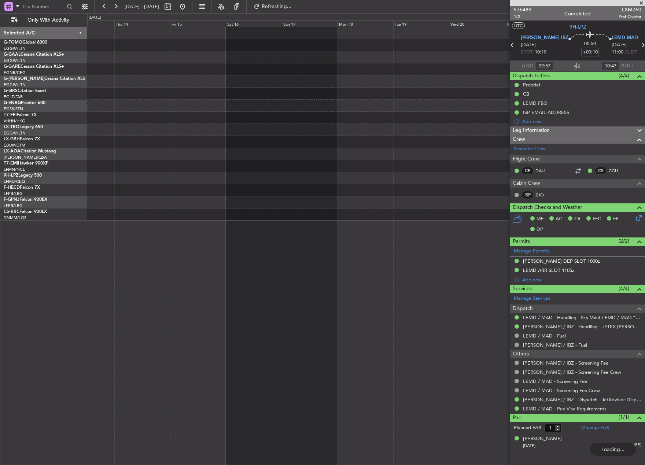
click at [296, 311] on div "Owner No Crew Barcelona (El Prat) No Crew No Crew" at bounding box center [365, 246] width 557 height 438
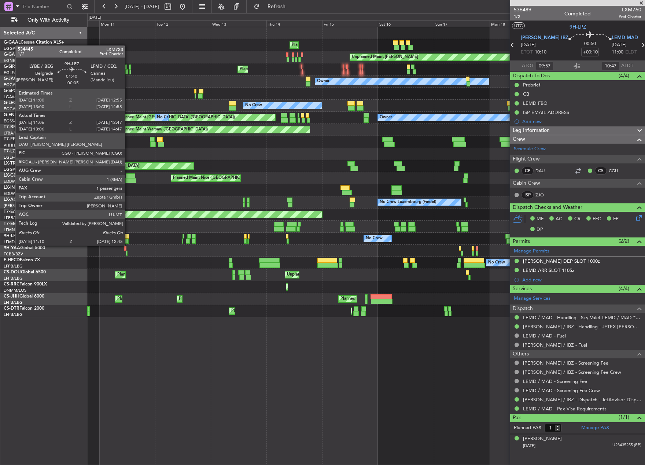
click at [128, 238] on div at bounding box center [127, 240] width 4 height 5
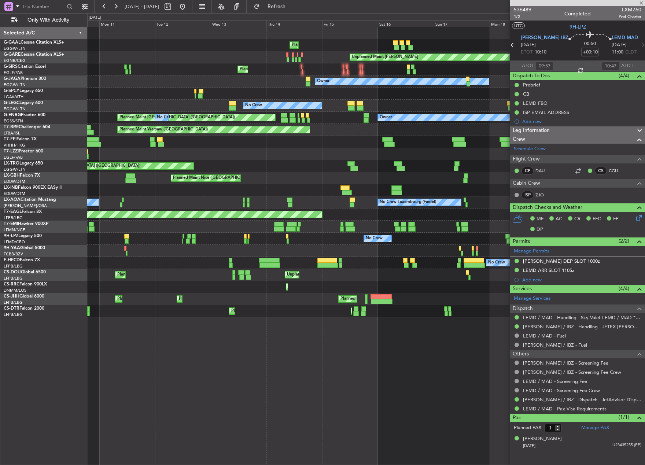
type input "+00:05"
type input "11:16"
type input "12:42"
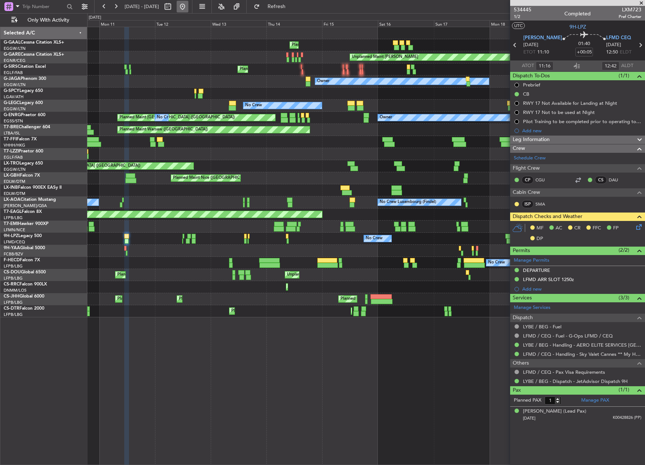
click at [188, 8] on button at bounding box center [183, 7] width 12 height 12
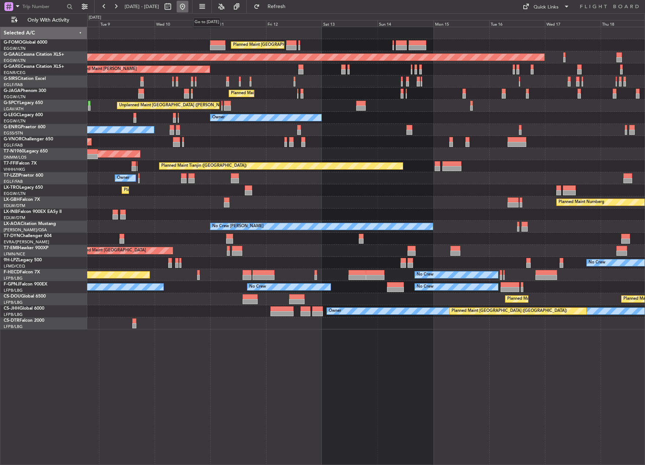
click at [188, 10] on button at bounding box center [183, 7] width 12 height 12
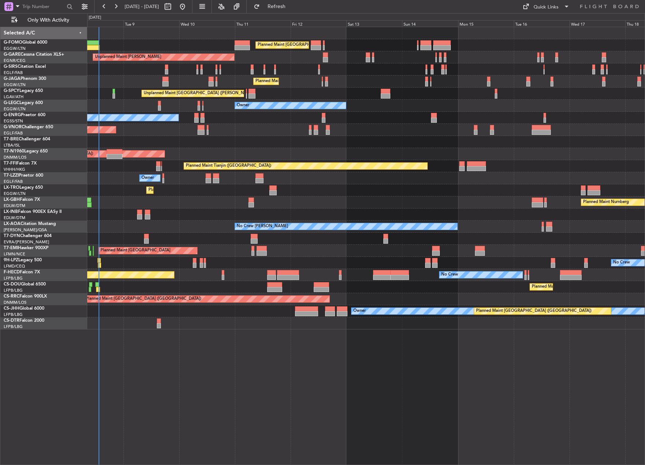
click at [3, 288] on div "Planned Maint London (Luton) Planned Maint London (Luton) Unplanned Maint Chest…" at bounding box center [322, 239] width 645 height 452
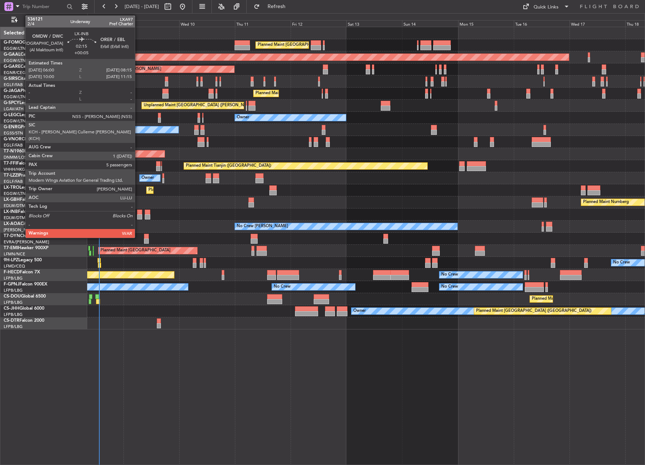
click at [138, 213] on div at bounding box center [139, 211] width 5 height 5
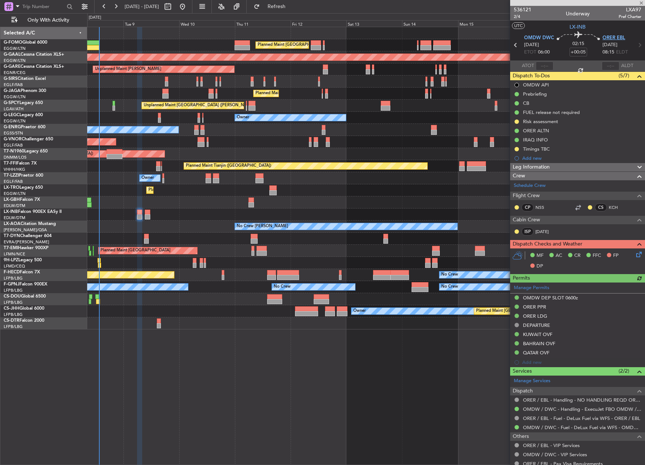
click at [609, 36] on span "ORER EBL" at bounding box center [613, 37] width 23 height 7
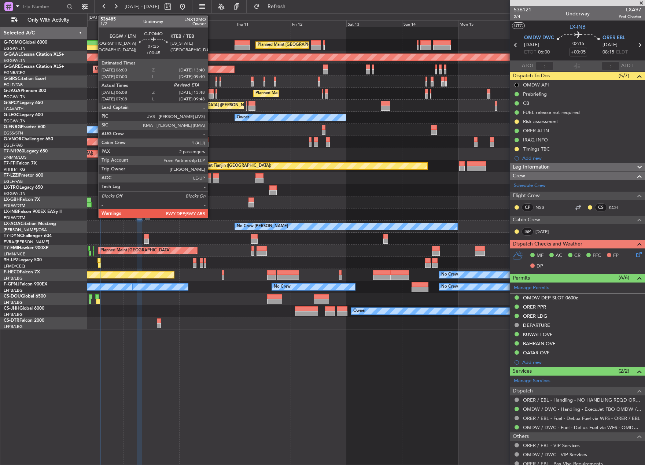
click at [94, 49] on div at bounding box center [90, 47] width 18 height 5
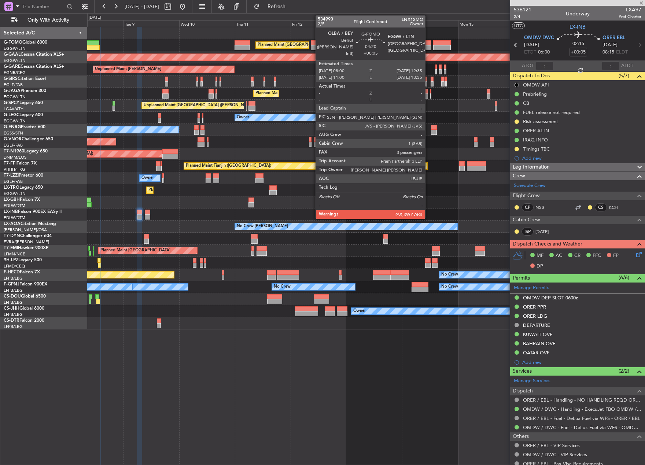
type input "+00:45"
type input "06:08"
type input "2"
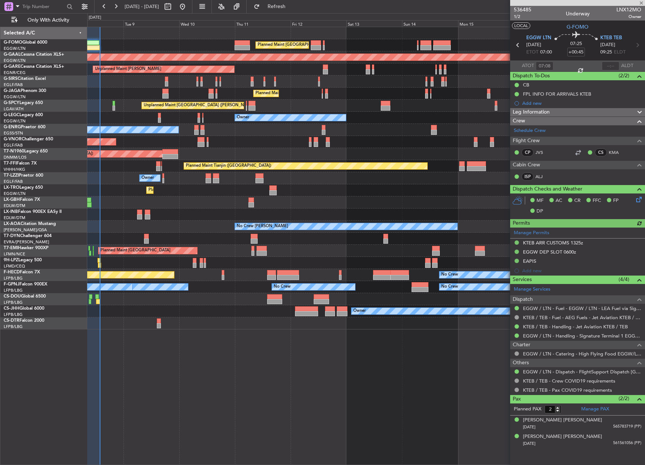
type input "06:08"
click at [604, 64] on div at bounding box center [610, 66] width 18 height 9
click at [609, 65] on input "text" at bounding box center [610, 66] width 18 height 9
click at [607, 65] on input "text" at bounding box center [610, 66] width 18 height 9
click at [593, 66] on section "ATOT 06:08 1347 ALDT" at bounding box center [577, 65] width 135 height 11
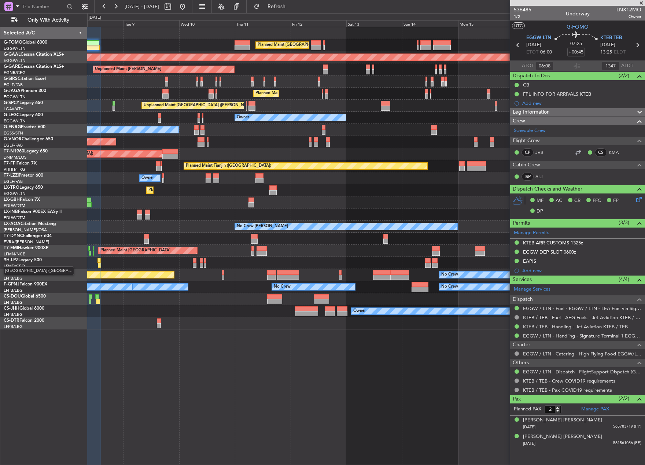
type input "13:47"
click at [125, 38] on div at bounding box center [365, 33] width 557 height 12
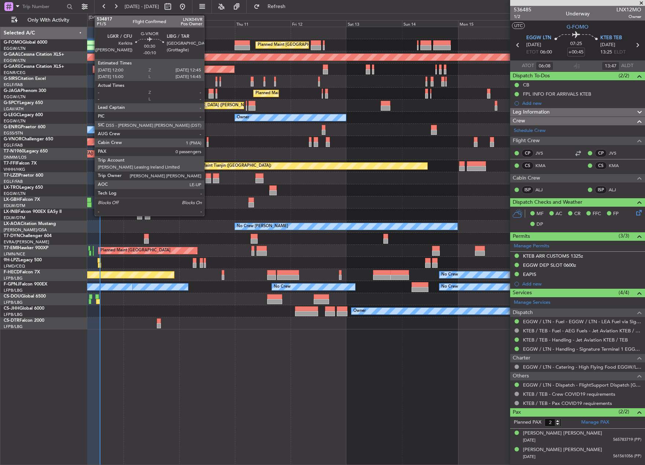
click at [207, 144] on div at bounding box center [208, 144] width 2 height 5
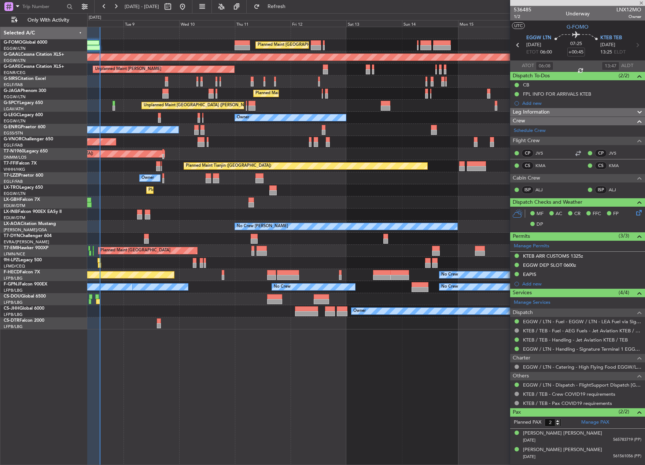
type input "-00:10"
type input "0"
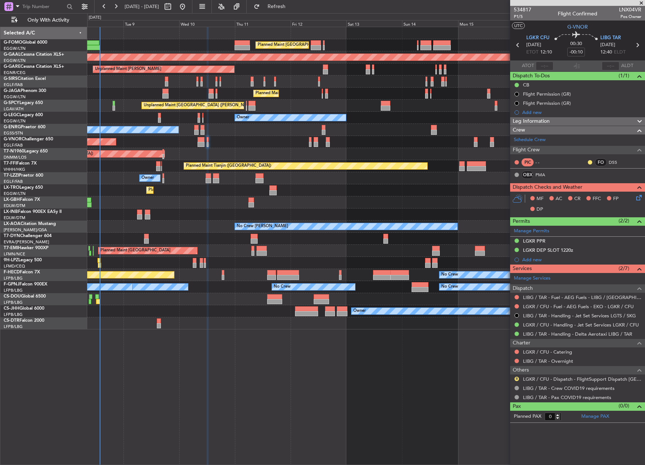
click at [638, 43] on icon at bounding box center [637, 45] width 10 height 10
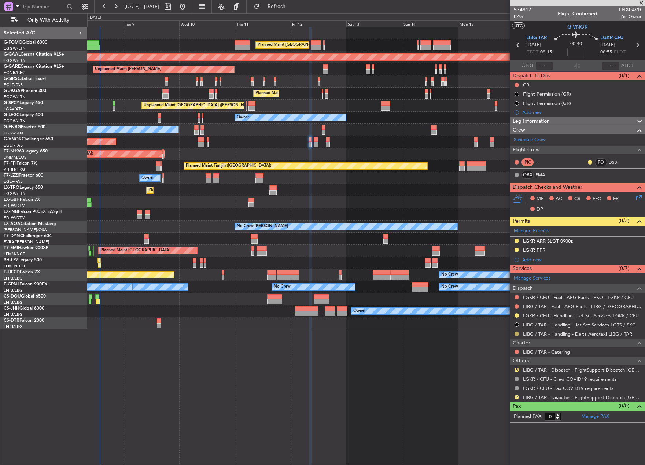
click at [516, 334] on button at bounding box center [516, 333] width 4 height 4
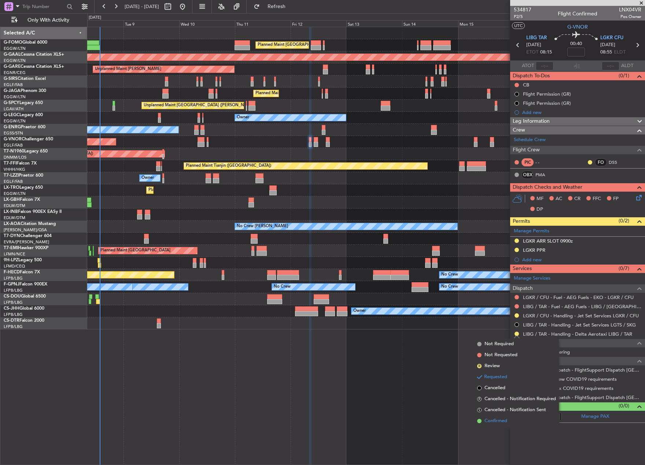
click at [492, 419] on span "Confirmed" at bounding box center [495, 420] width 23 height 7
